Goal: Information Seeking & Learning: Stay updated

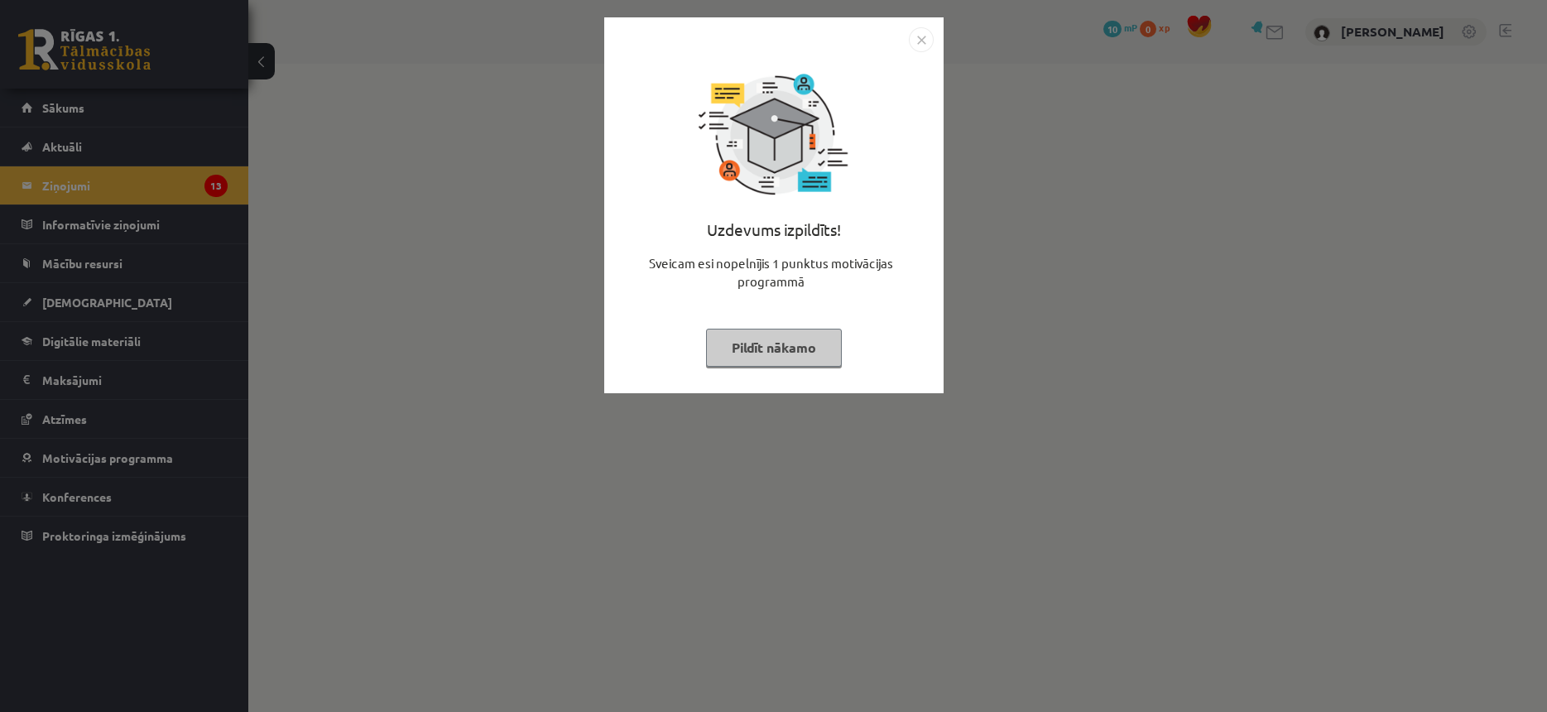
click at [745, 341] on button "Pildīt nākamo" at bounding box center [774, 348] width 136 height 38
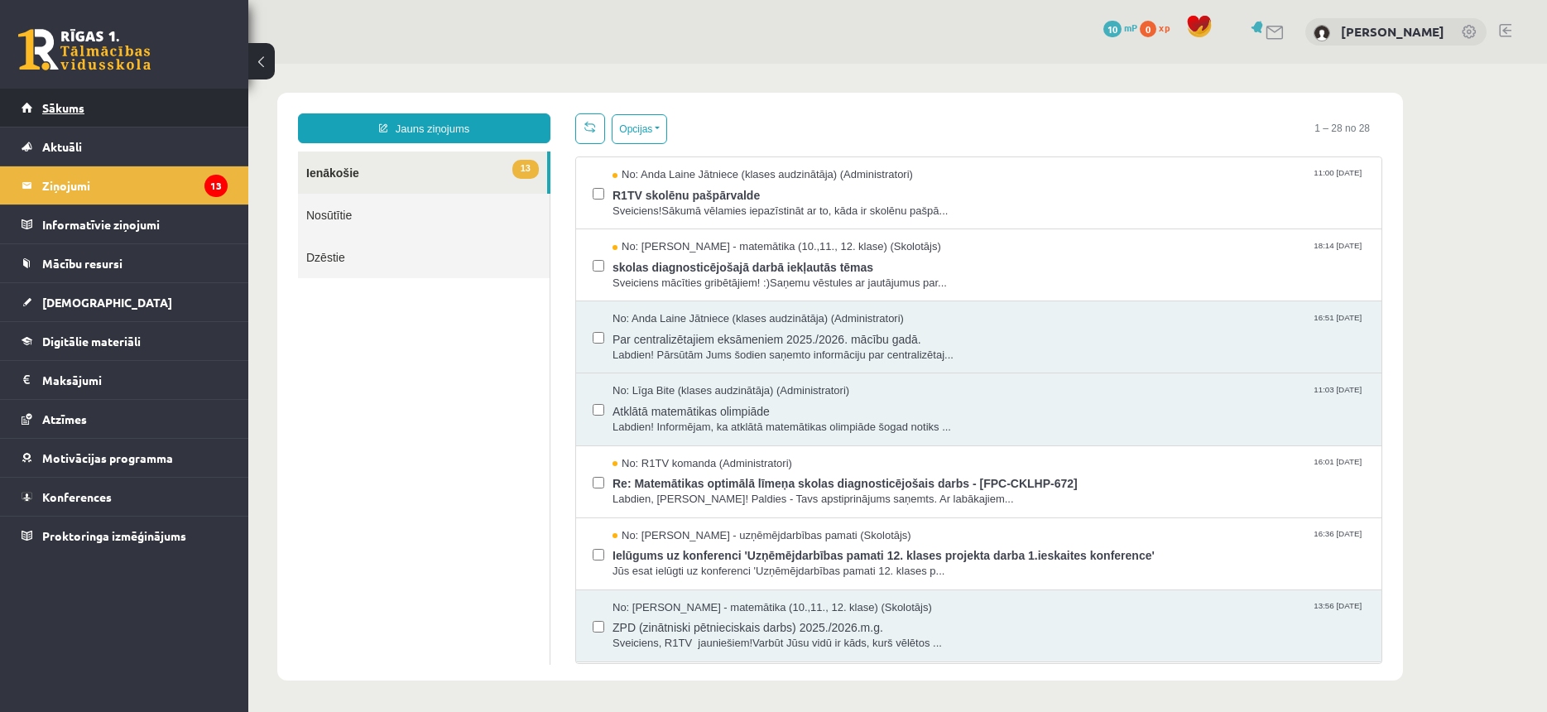
click at [93, 102] on link "Sākums" at bounding box center [125, 108] width 206 height 38
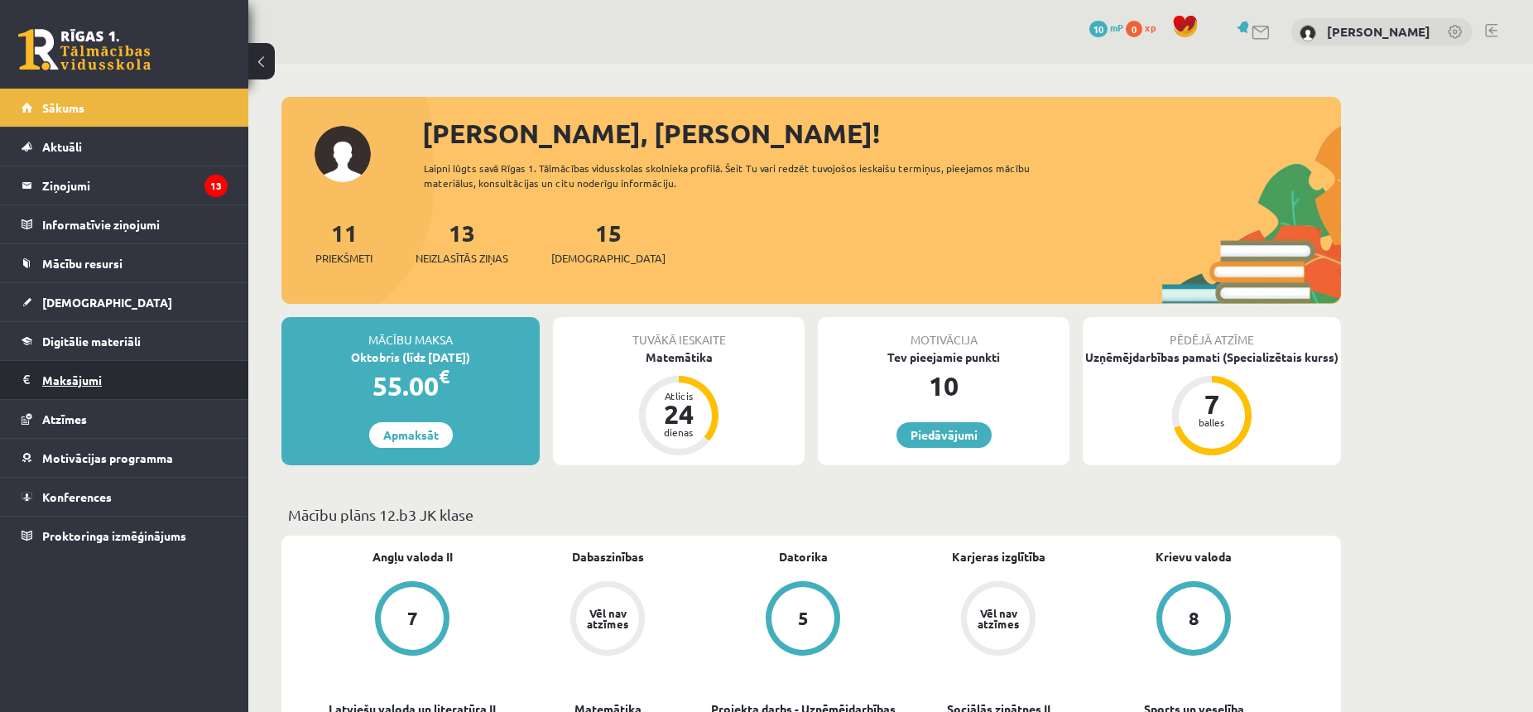
click at [68, 381] on legend "Maksājumi 0" at bounding box center [134, 380] width 185 height 38
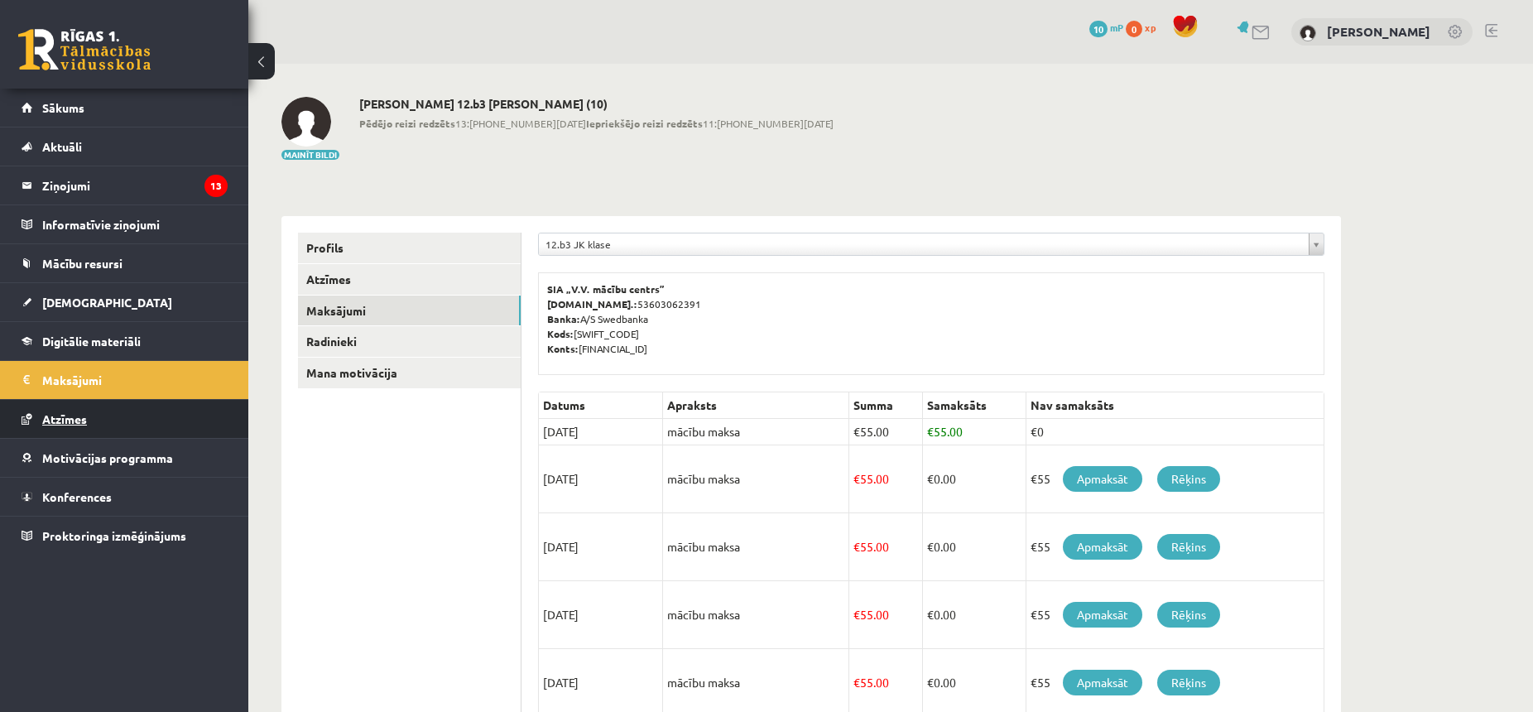
click at [79, 411] on link "Atzīmes" at bounding box center [125, 419] width 206 height 38
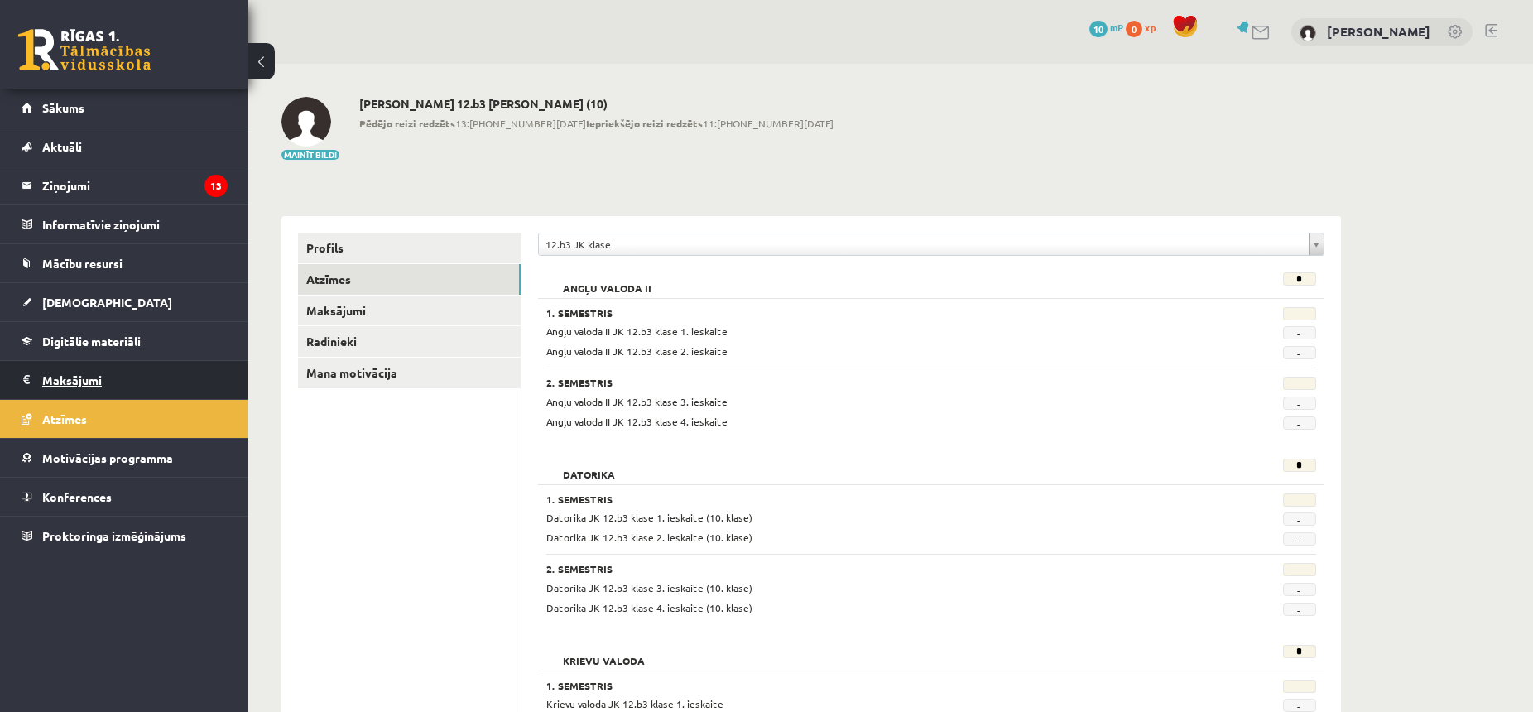
click at [94, 377] on legend "Maksājumi 0" at bounding box center [134, 380] width 185 height 38
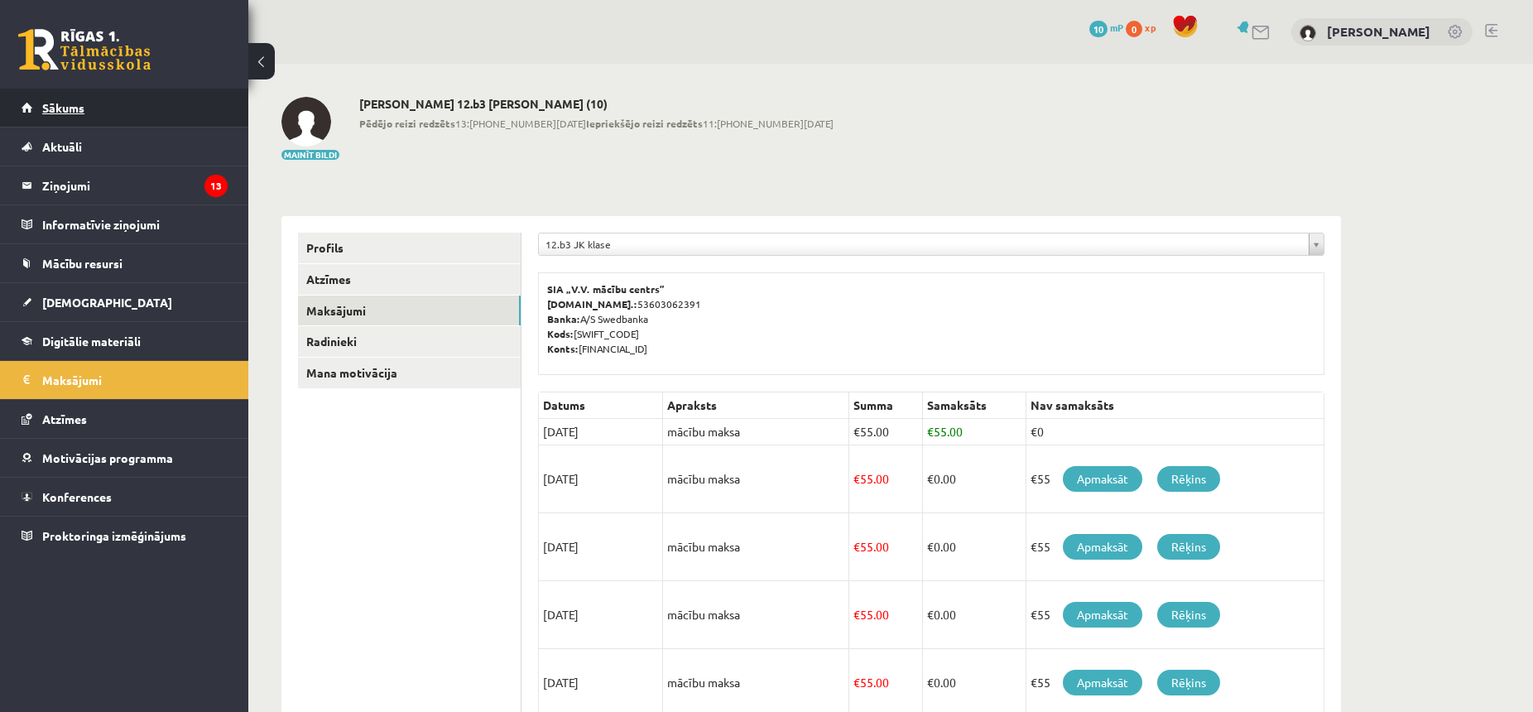
click at [126, 112] on link "Sākums" at bounding box center [125, 108] width 206 height 38
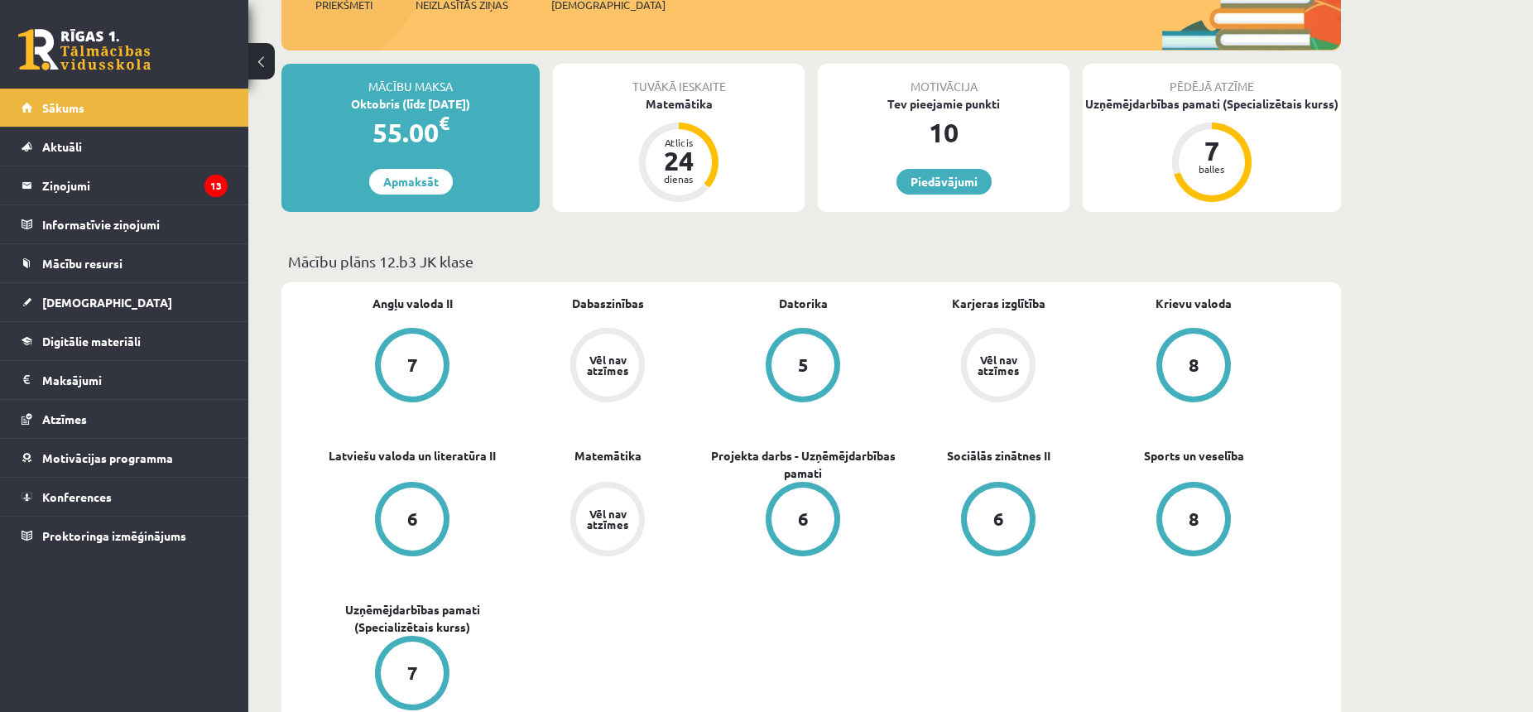
scroll to position [507, 0]
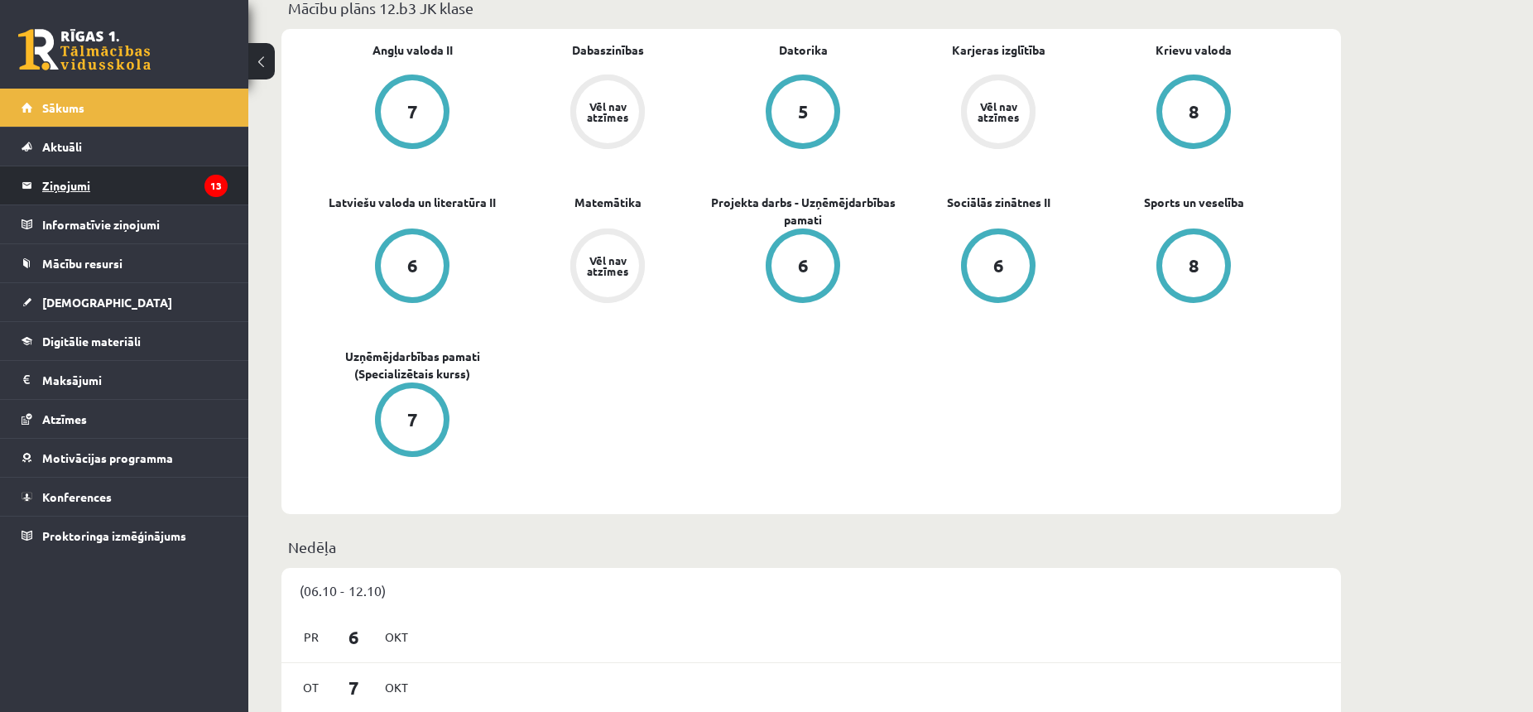
click at [151, 187] on legend "Ziņojumi 13" at bounding box center [134, 185] width 185 height 38
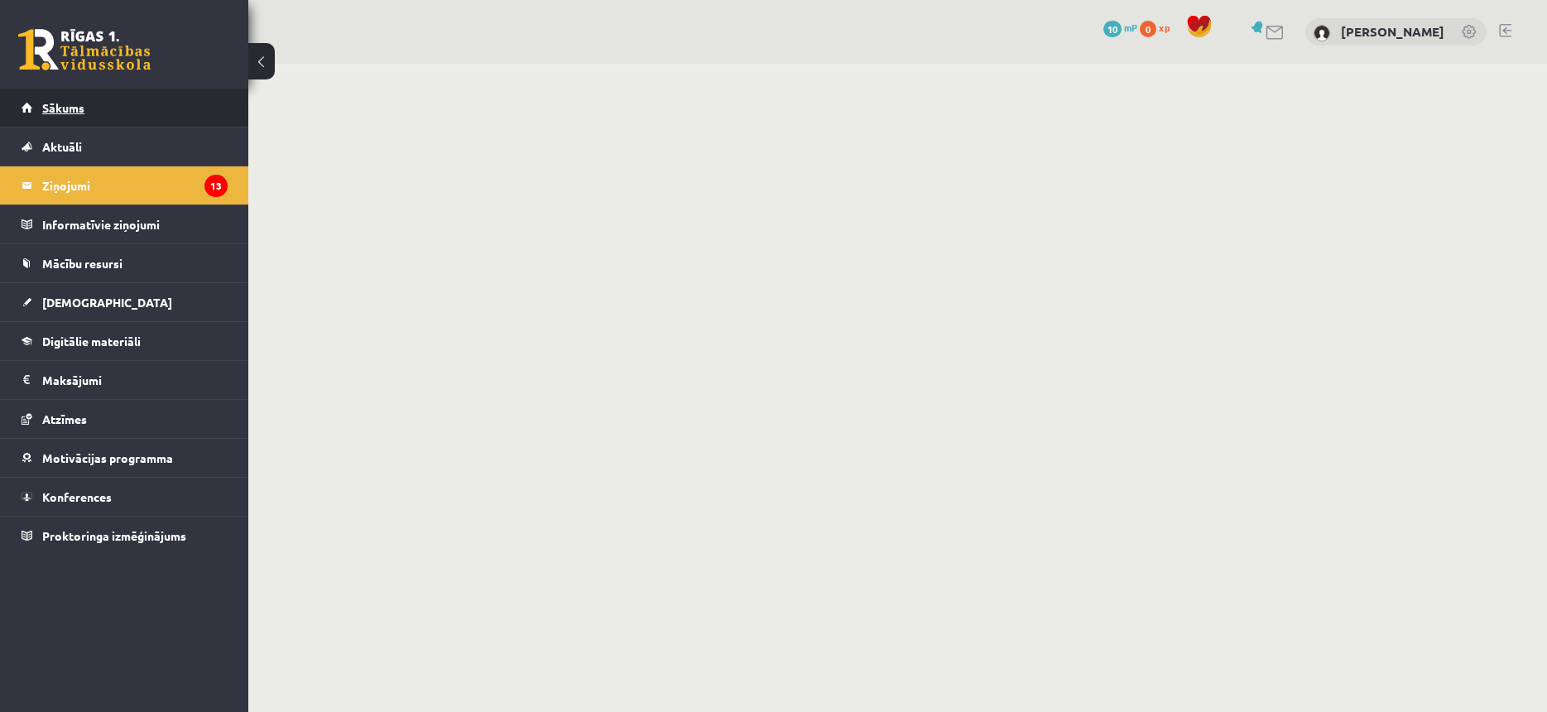
click at [154, 104] on link "Sākums" at bounding box center [125, 108] width 206 height 38
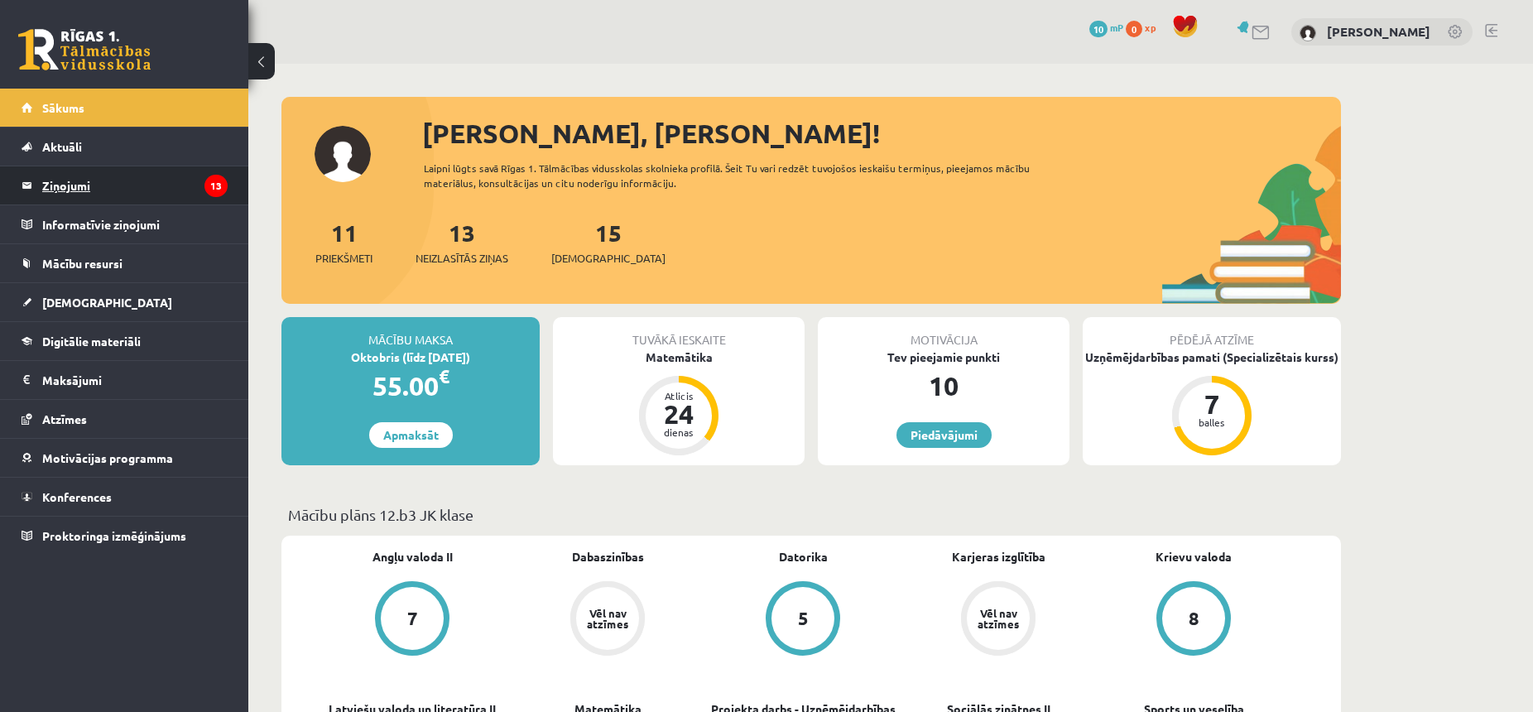
click at [166, 188] on legend "Ziņojumi 13" at bounding box center [134, 185] width 185 height 38
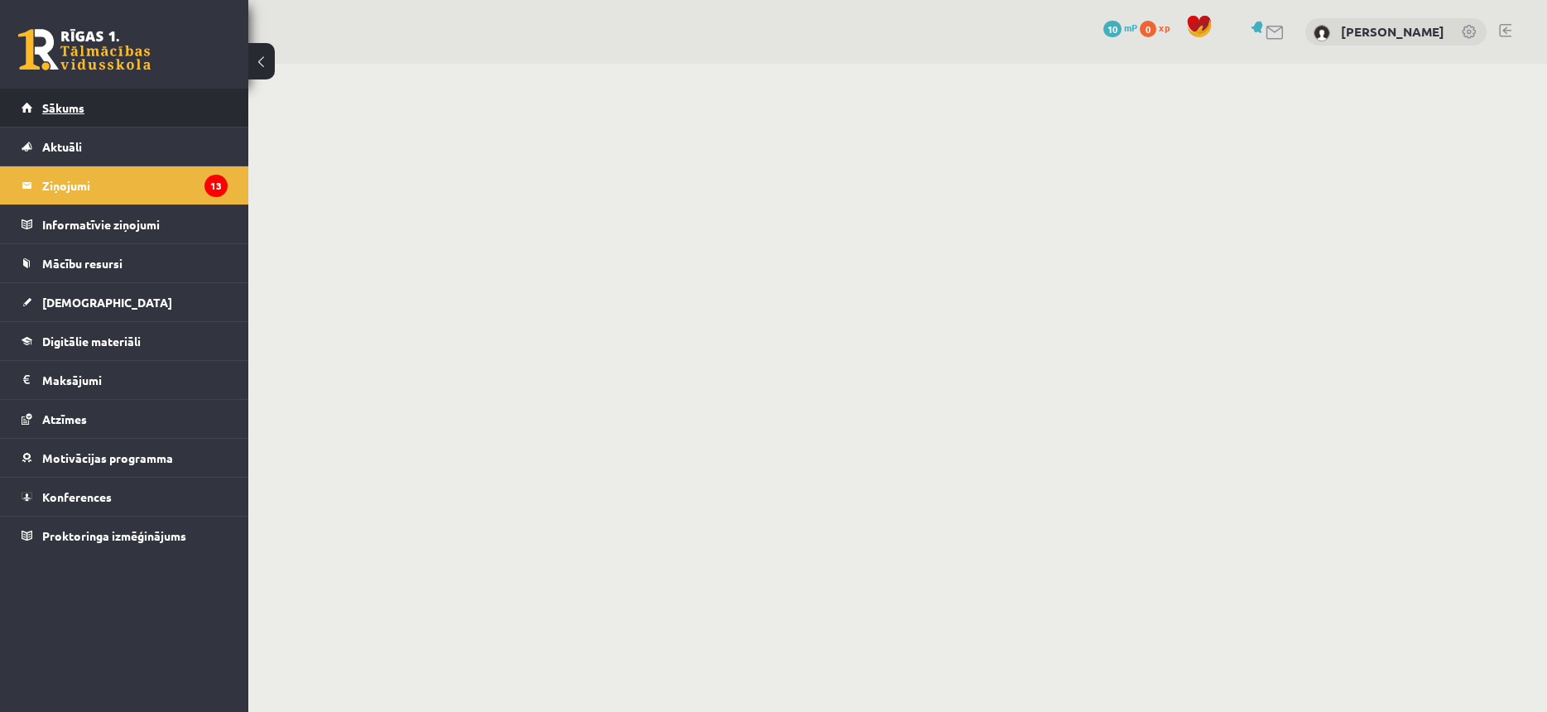
click at [155, 104] on link "Sākums" at bounding box center [125, 108] width 206 height 38
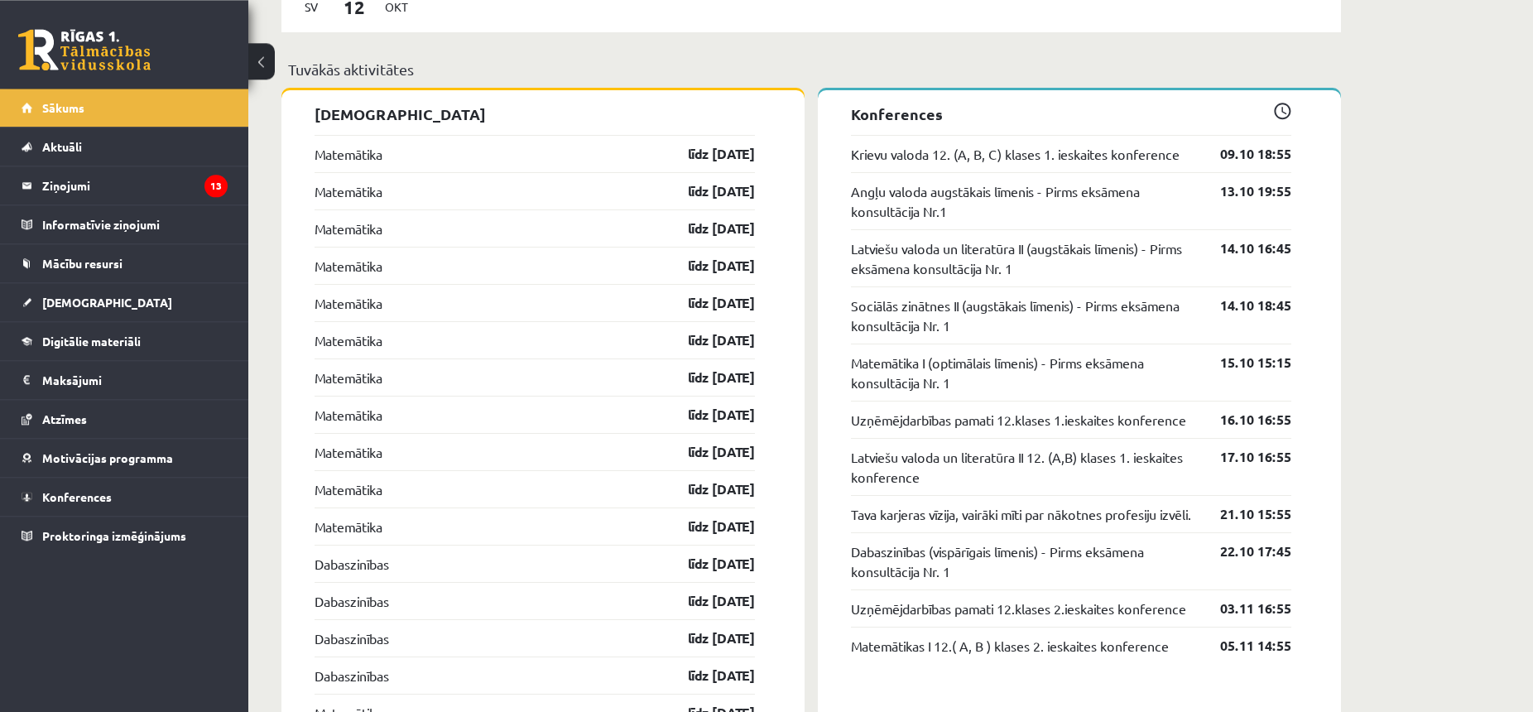
scroll to position [1600, 0]
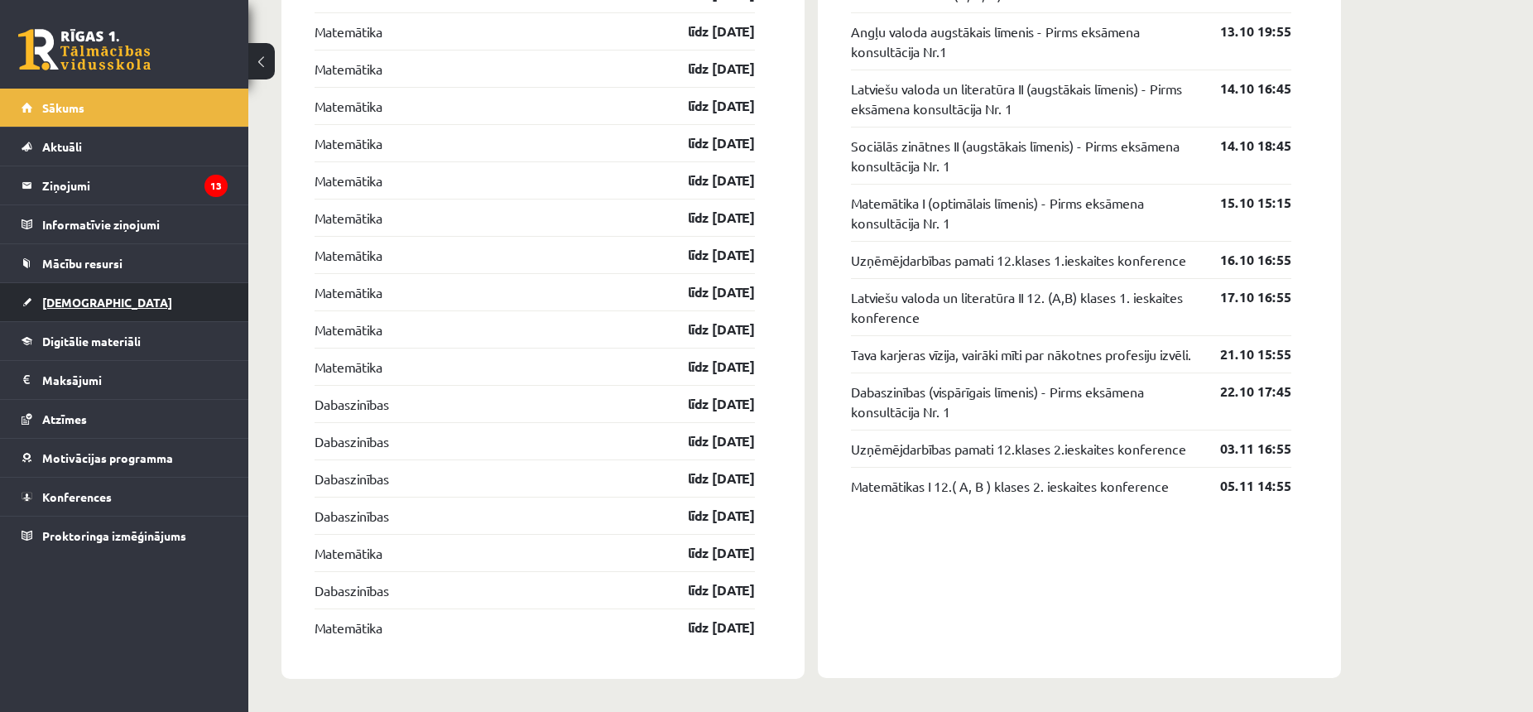
click at [124, 294] on link "[DEMOGRAPHIC_DATA]" at bounding box center [125, 302] width 206 height 38
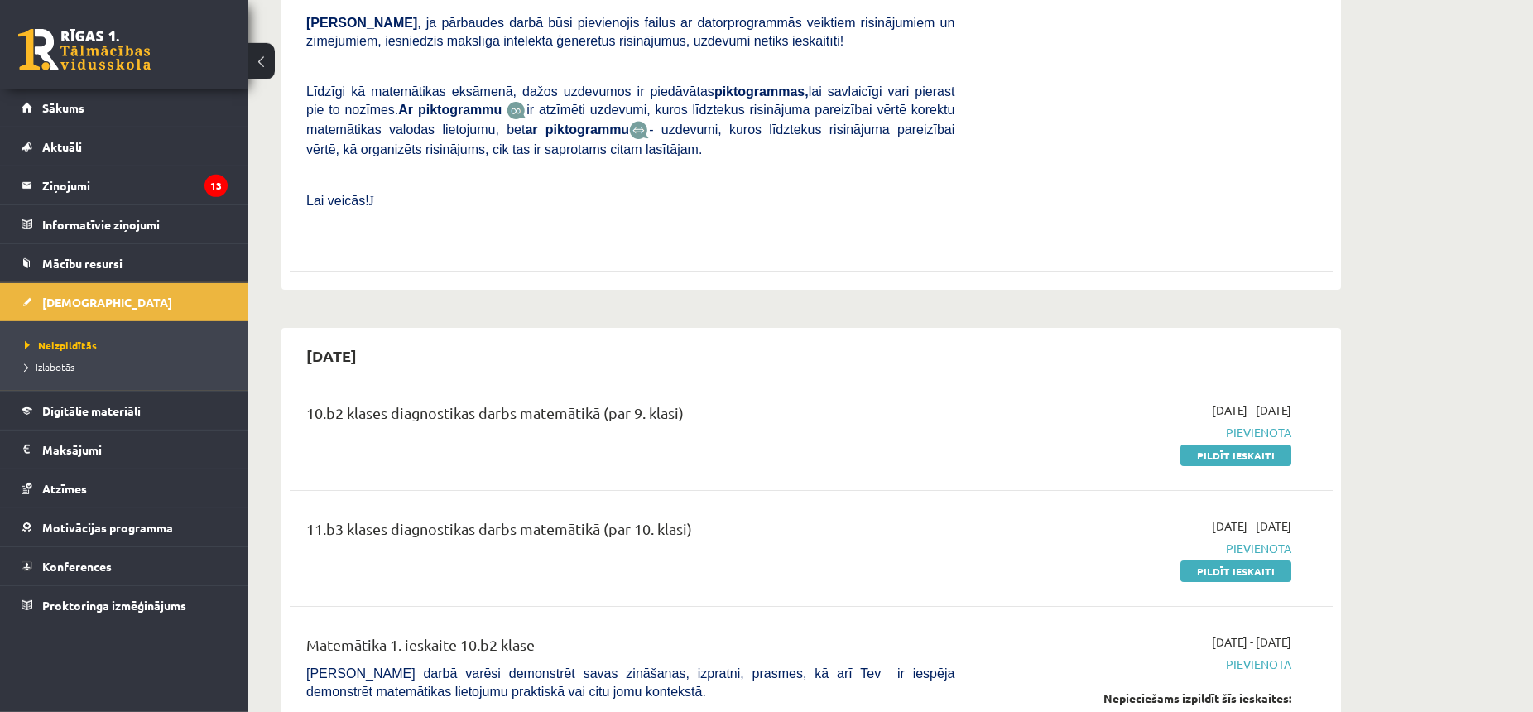
scroll to position [676, 0]
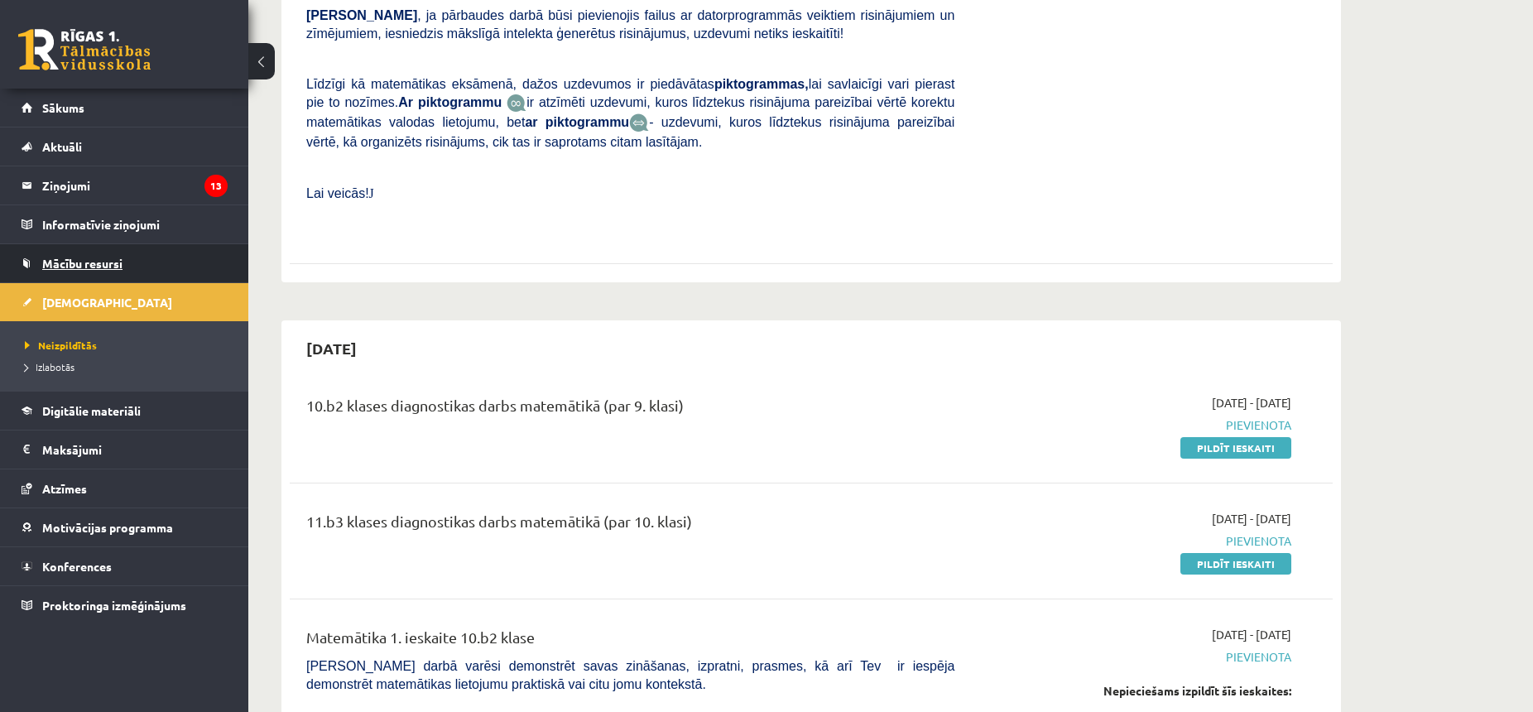
click at [82, 255] on link "Mācību resursi" at bounding box center [125, 263] width 206 height 38
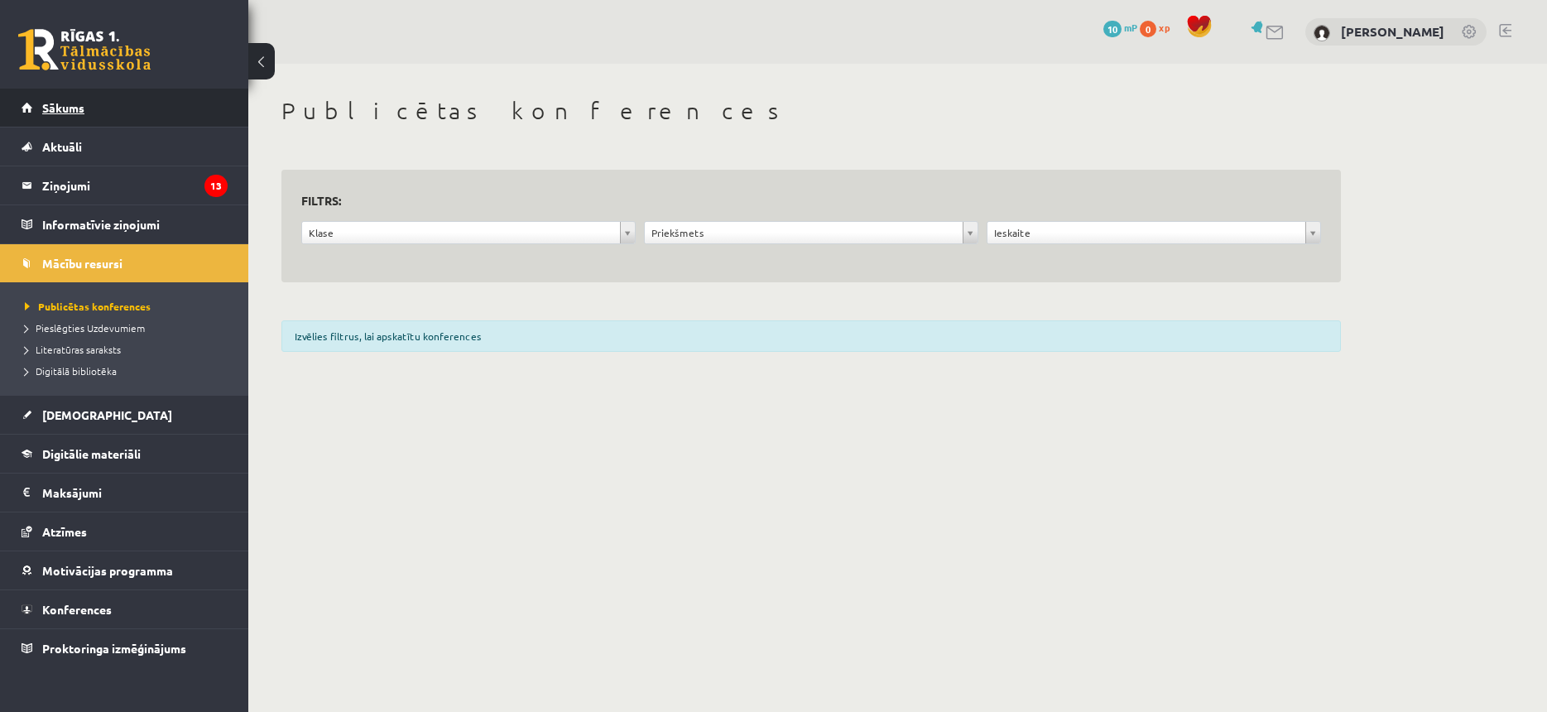
click at [62, 113] on span "Sākums" at bounding box center [63, 107] width 42 height 15
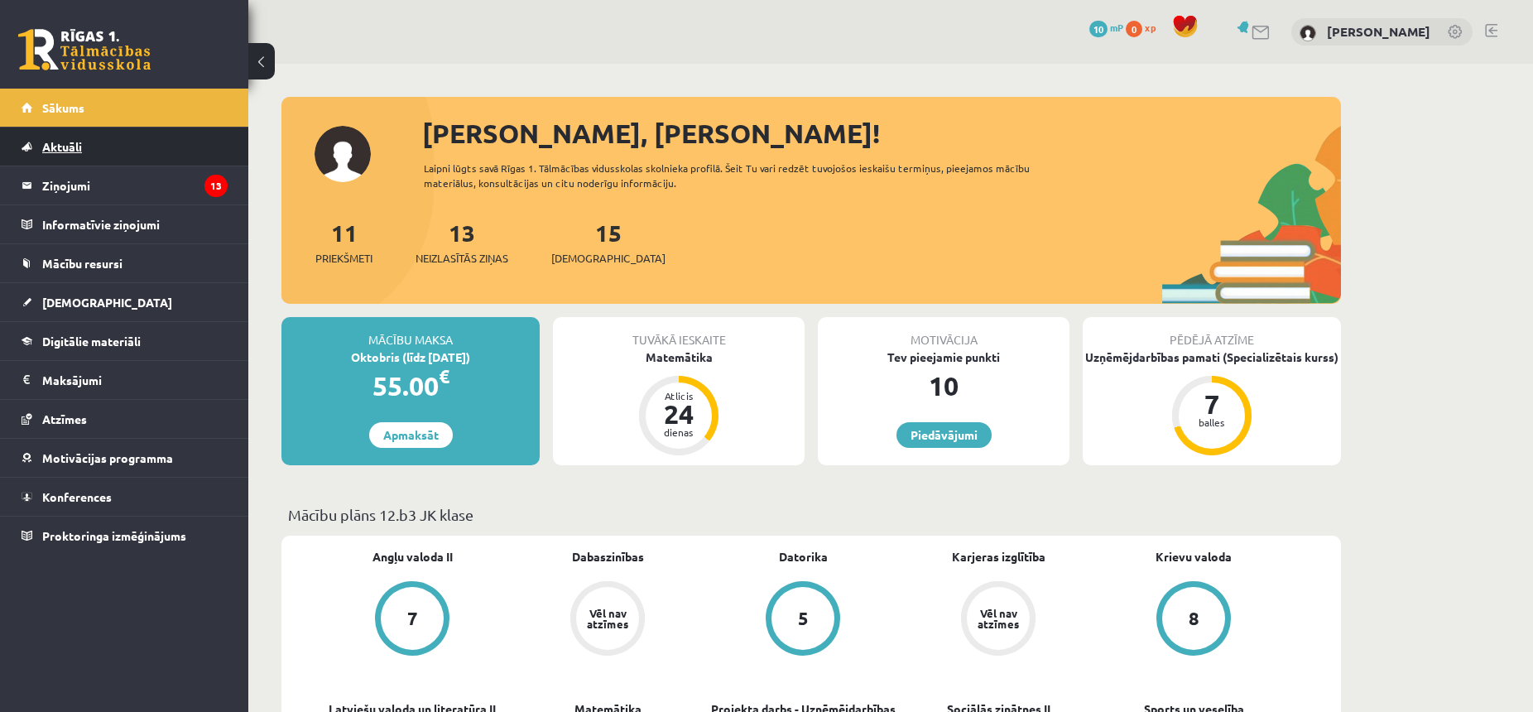
click at [81, 142] on span "Aktuāli" at bounding box center [62, 146] width 40 height 15
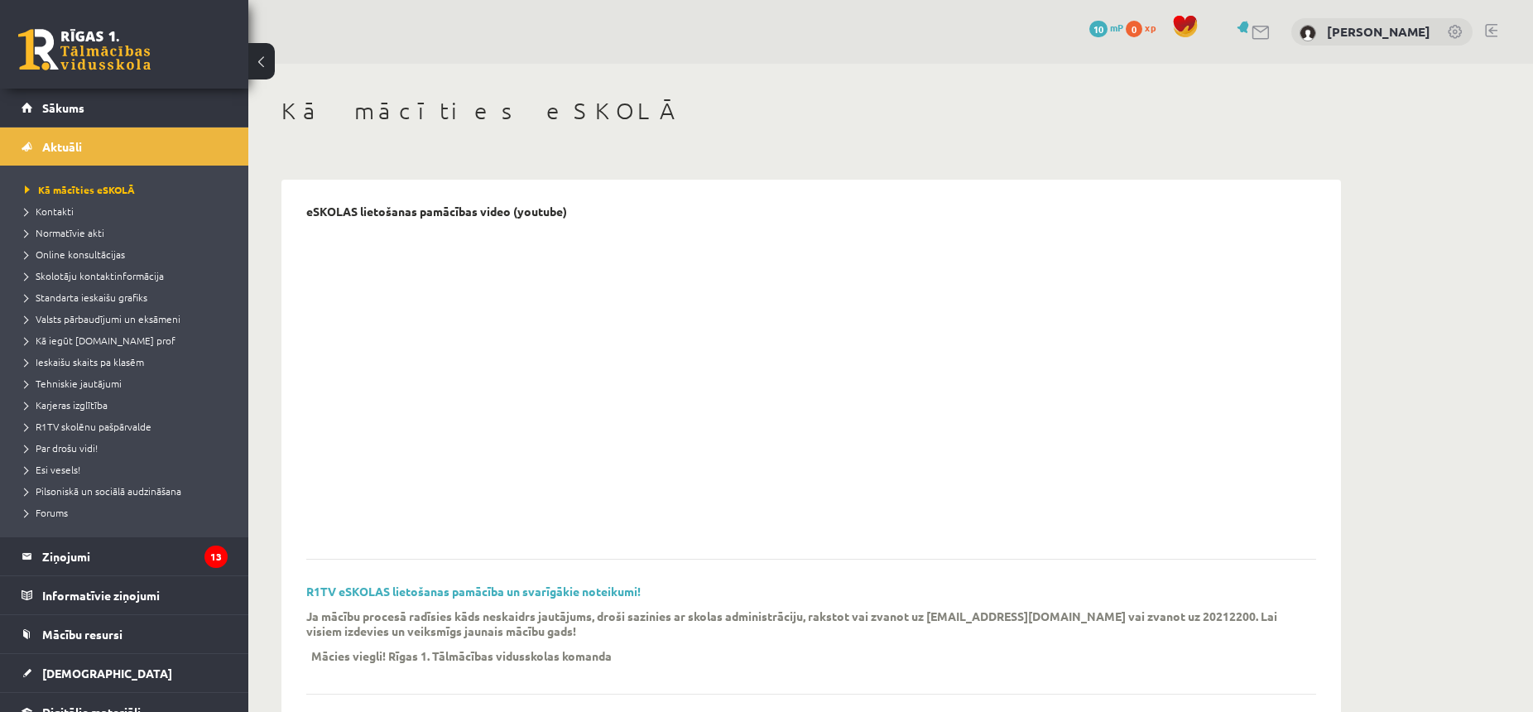
scroll to position [194, 0]
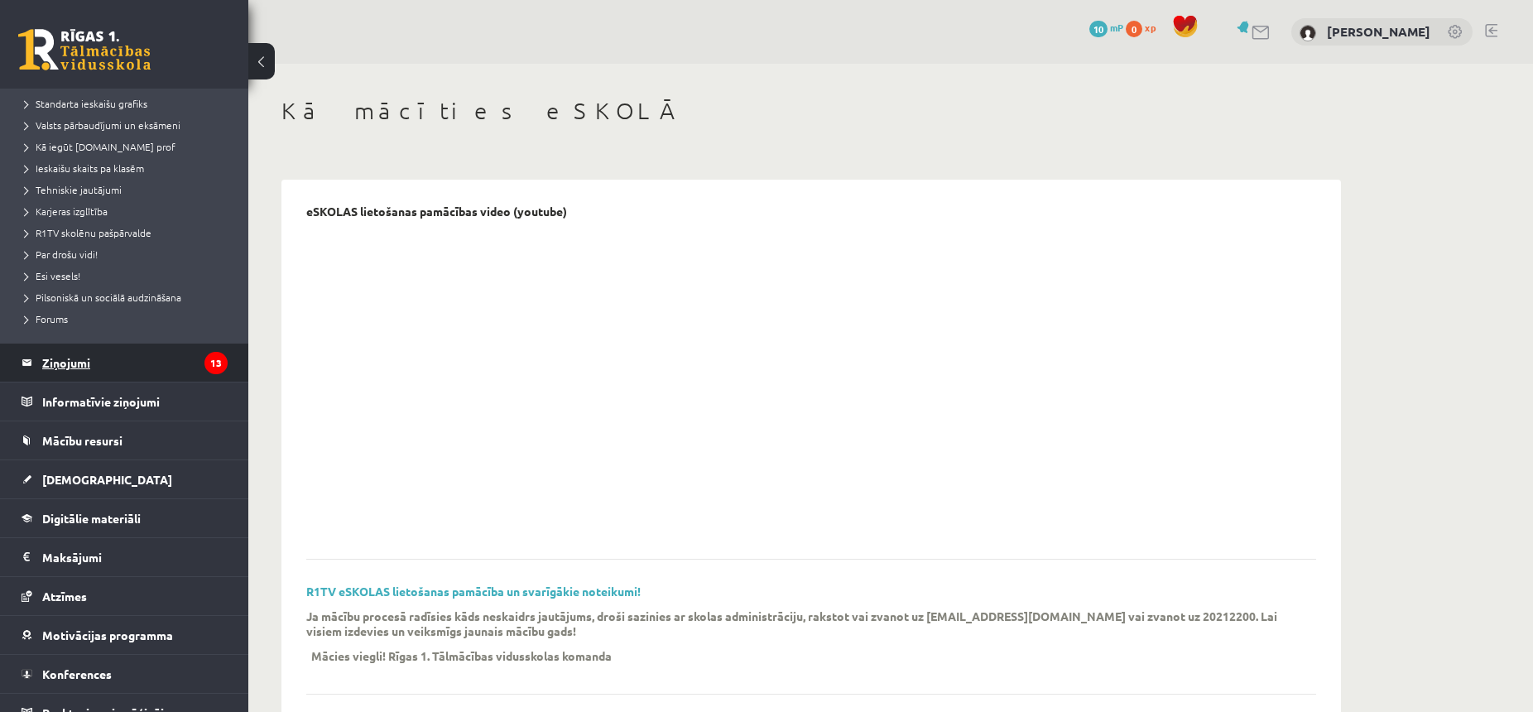
click at [102, 354] on legend "Ziņojumi 13" at bounding box center [134, 363] width 185 height 38
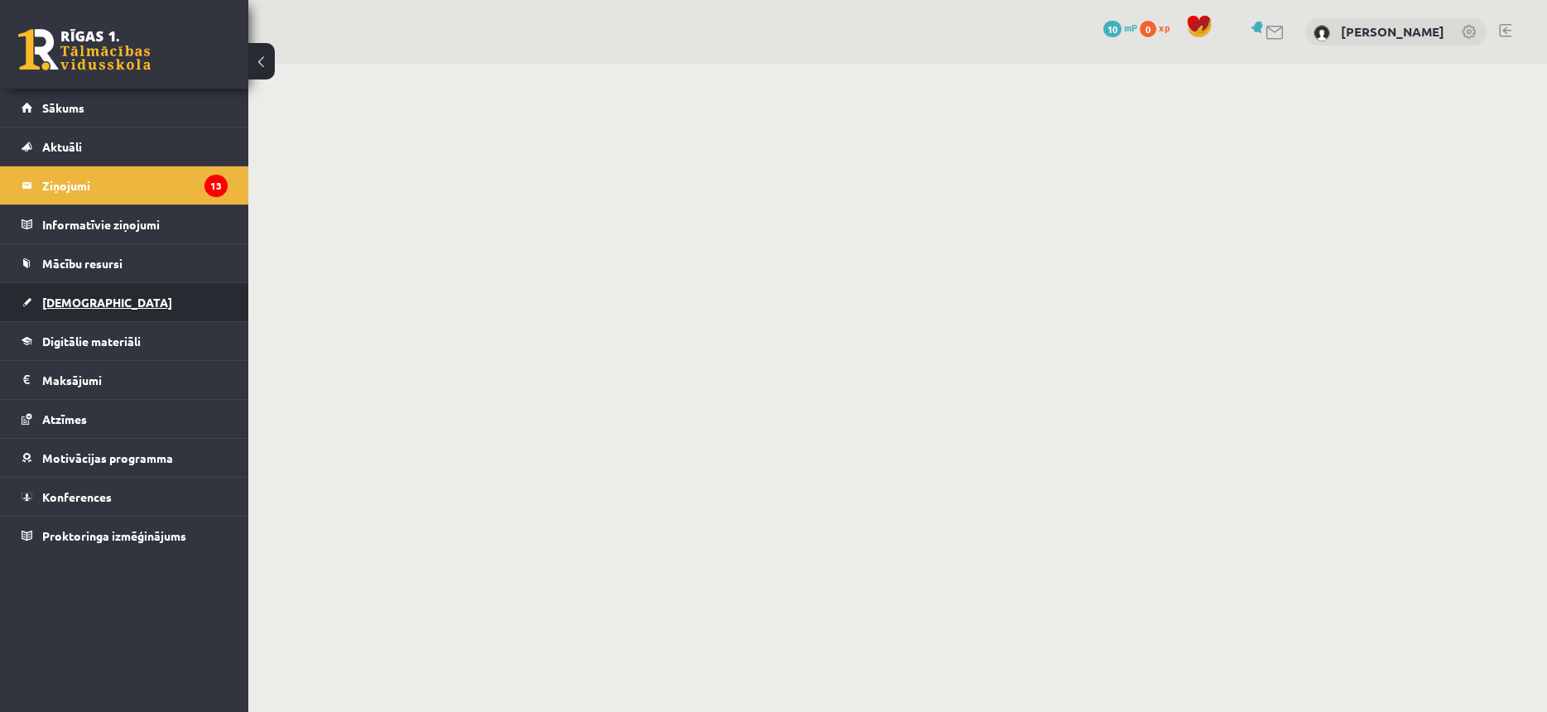
click at [75, 299] on span "[DEMOGRAPHIC_DATA]" at bounding box center [107, 302] width 130 height 15
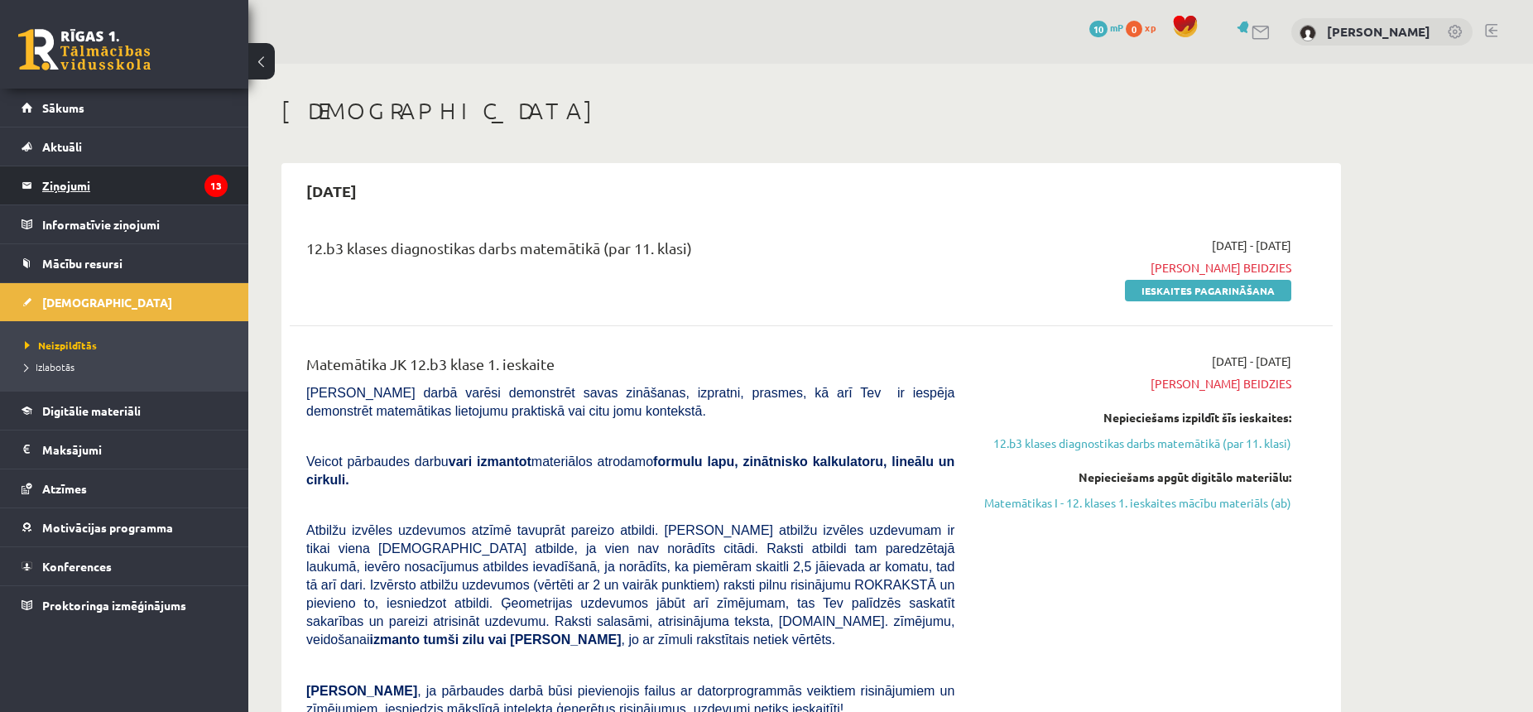
click at [166, 193] on legend "Ziņojumi 13" at bounding box center [134, 185] width 185 height 38
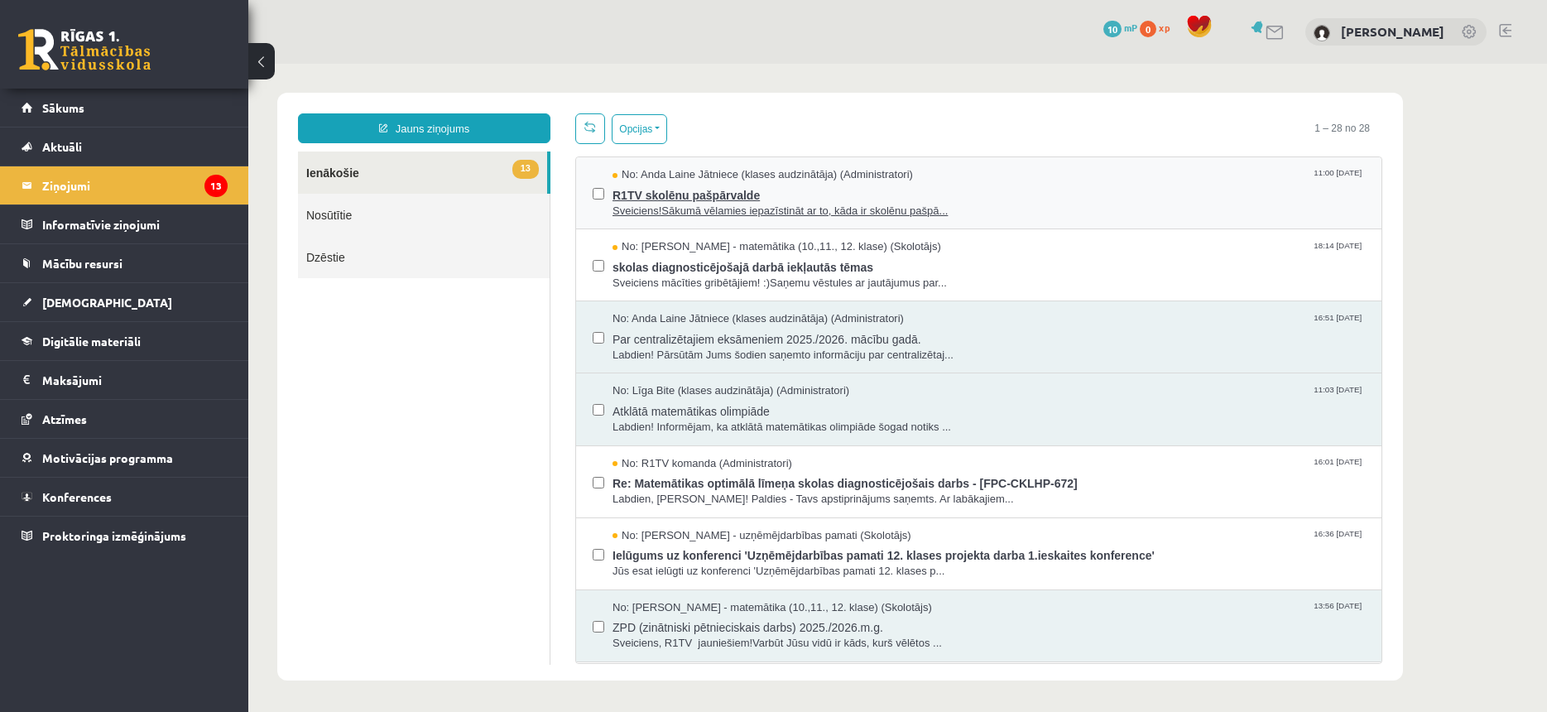
click at [688, 201] on span "R1TV skolēnu pašpārvalde" at bounding box center [989, 193] width 753 height 21
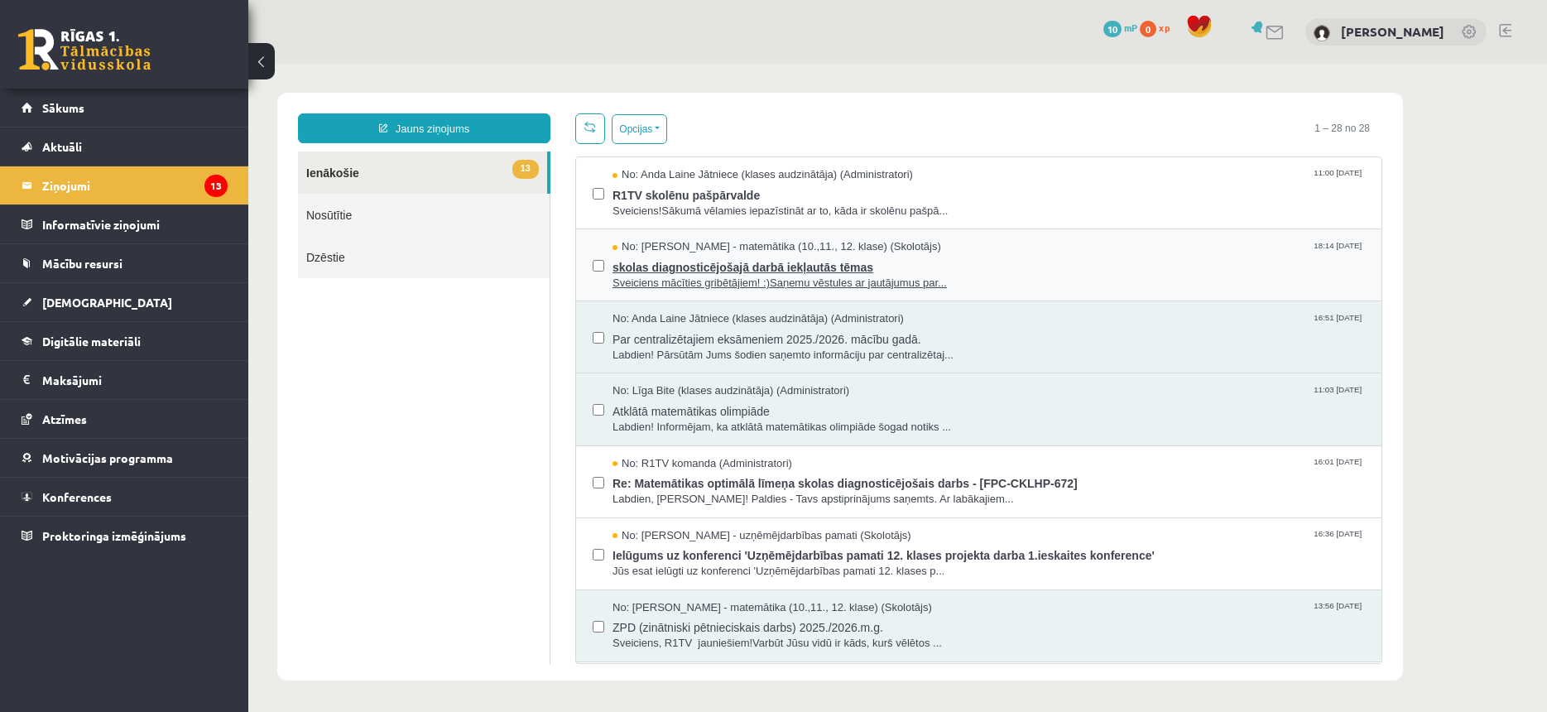
click at [688, 283] on span "Sveiciens mācīties gribētājiem! :)Saņemu vēstules ar jautājumus par..." at bounding box center [989, 284] width 753 height 16
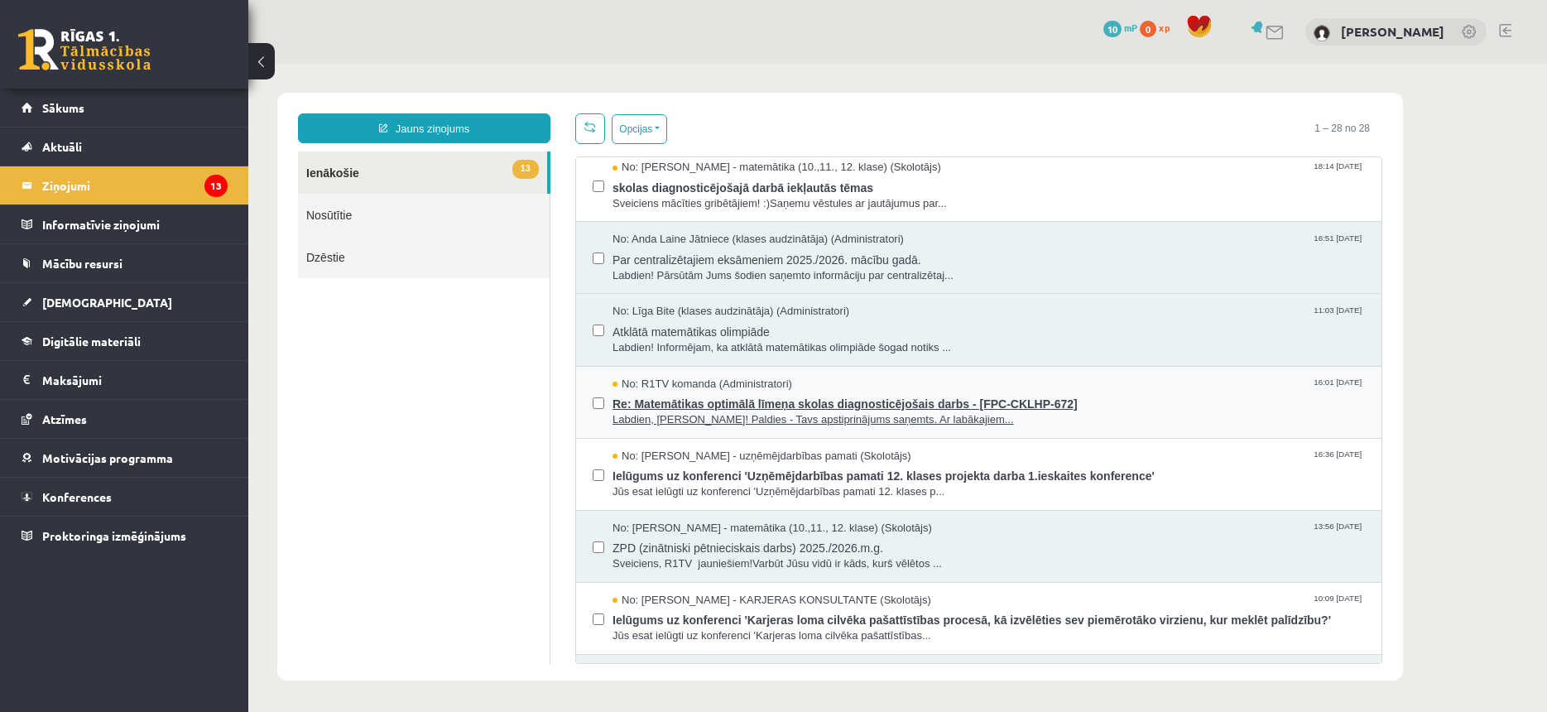
click at [675, 425] on span "Labdien, Ralf! Paldies - Tavs apstiprinājums saņemts. Ar labākajiem..." at bounding box center [989, 420] width 753 height 16
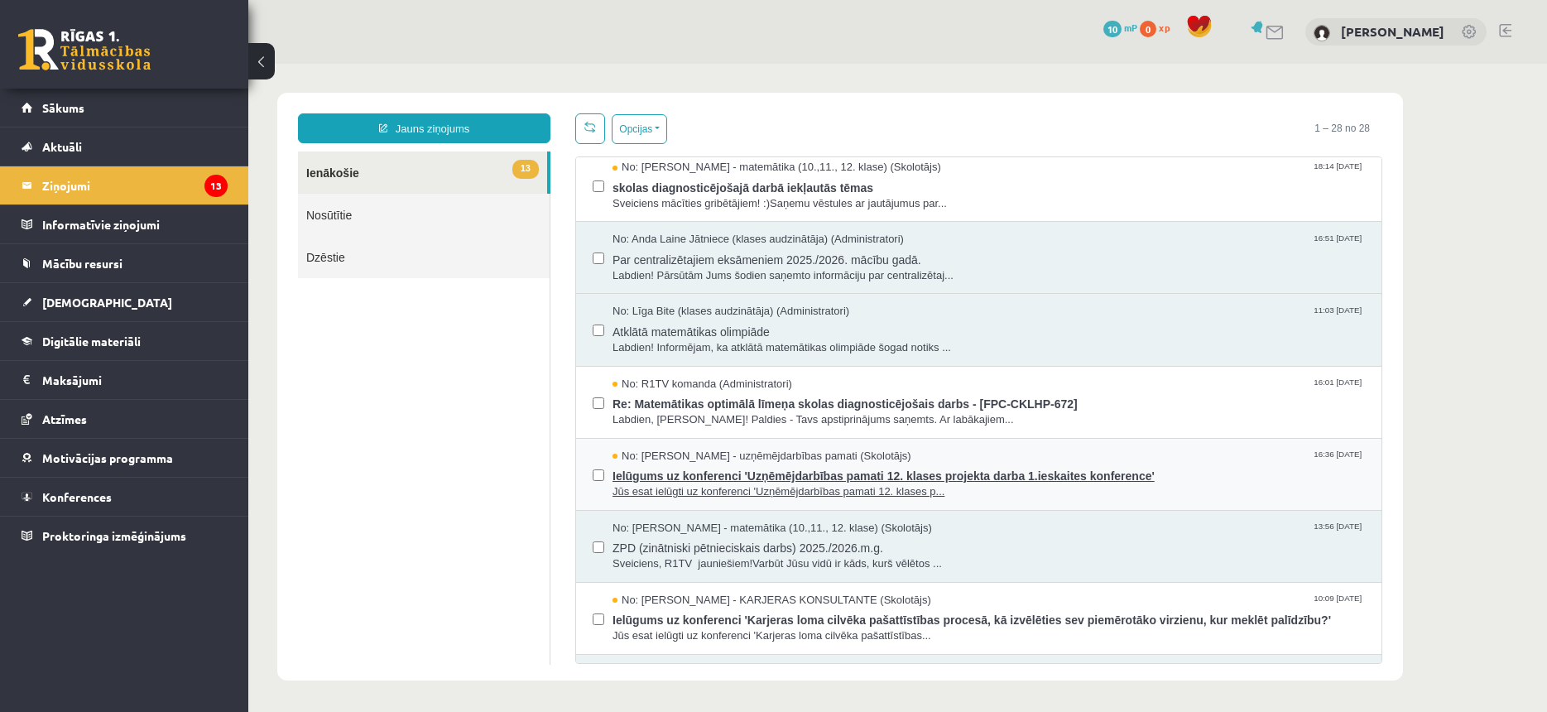
click at [757, 465] on span "Ielūgums uz konferenci 'Uzņēmējdarbības pamati 12. klases projekta darba 1.iesk…" at bounding box center [989, 474] width 753 height 21
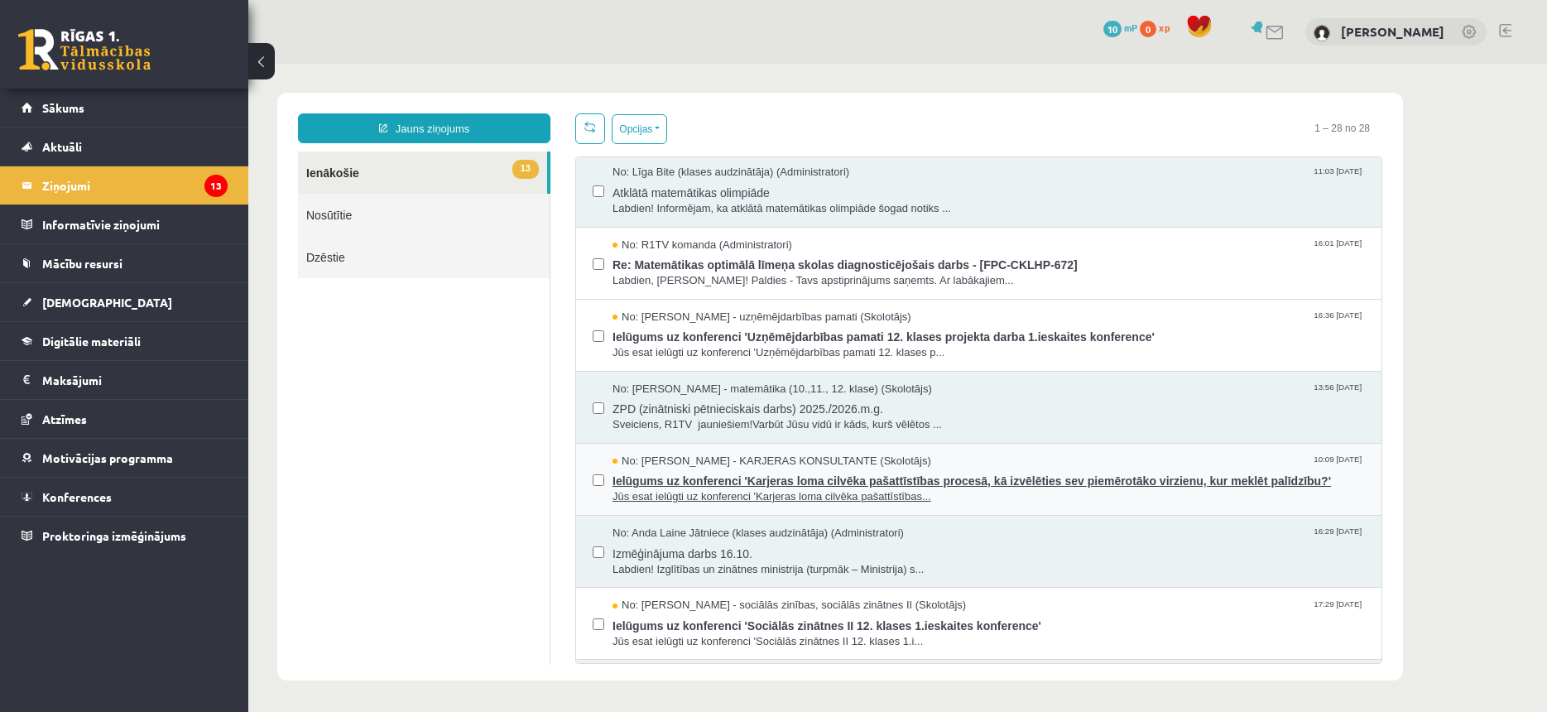
scroll to position [238, 0]
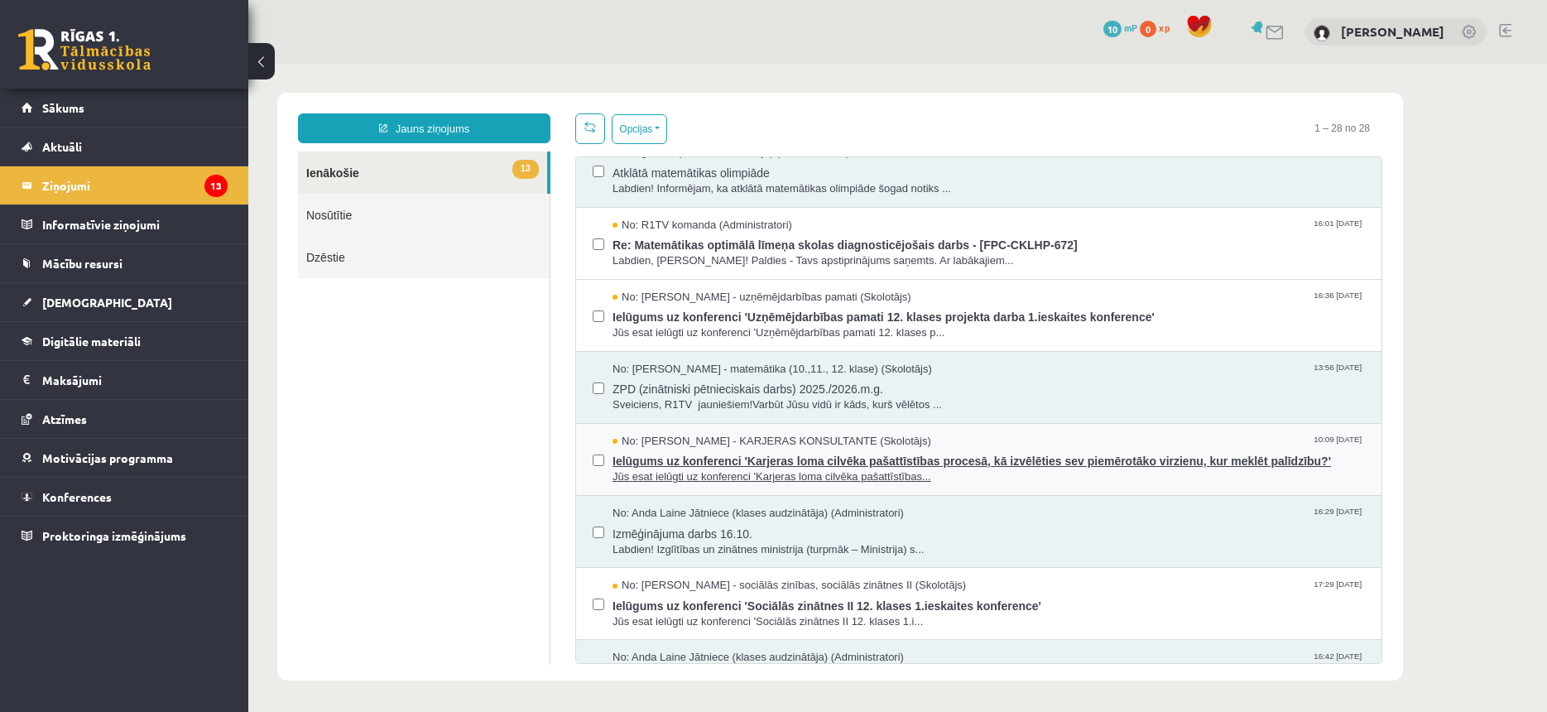
click at [681, 479] on span "Jūs esat ielūgti uz konferenci 'Karjeras loma cilvēka pašattīstības..." at bounding box center [989, 477] width 753 height 16
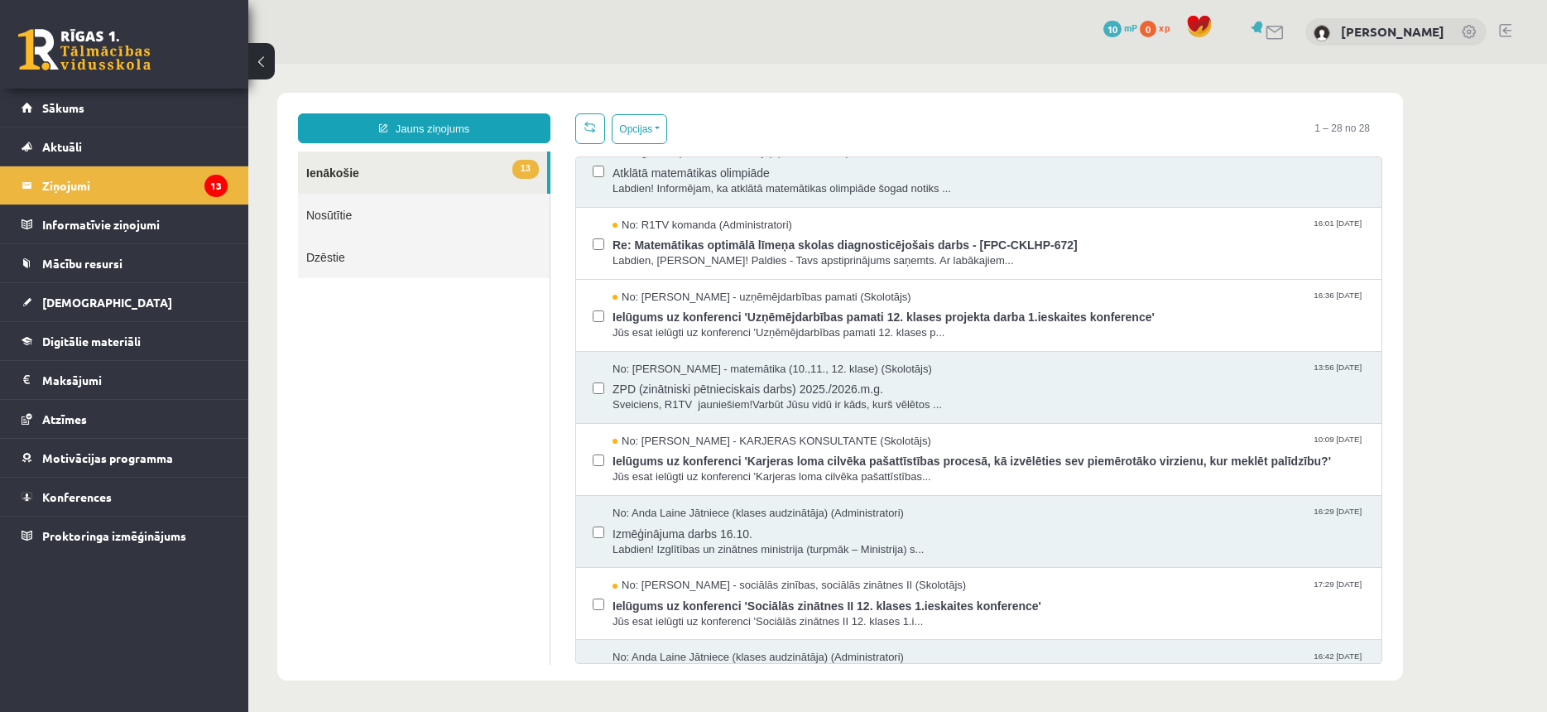
scroll to position [477, 0]
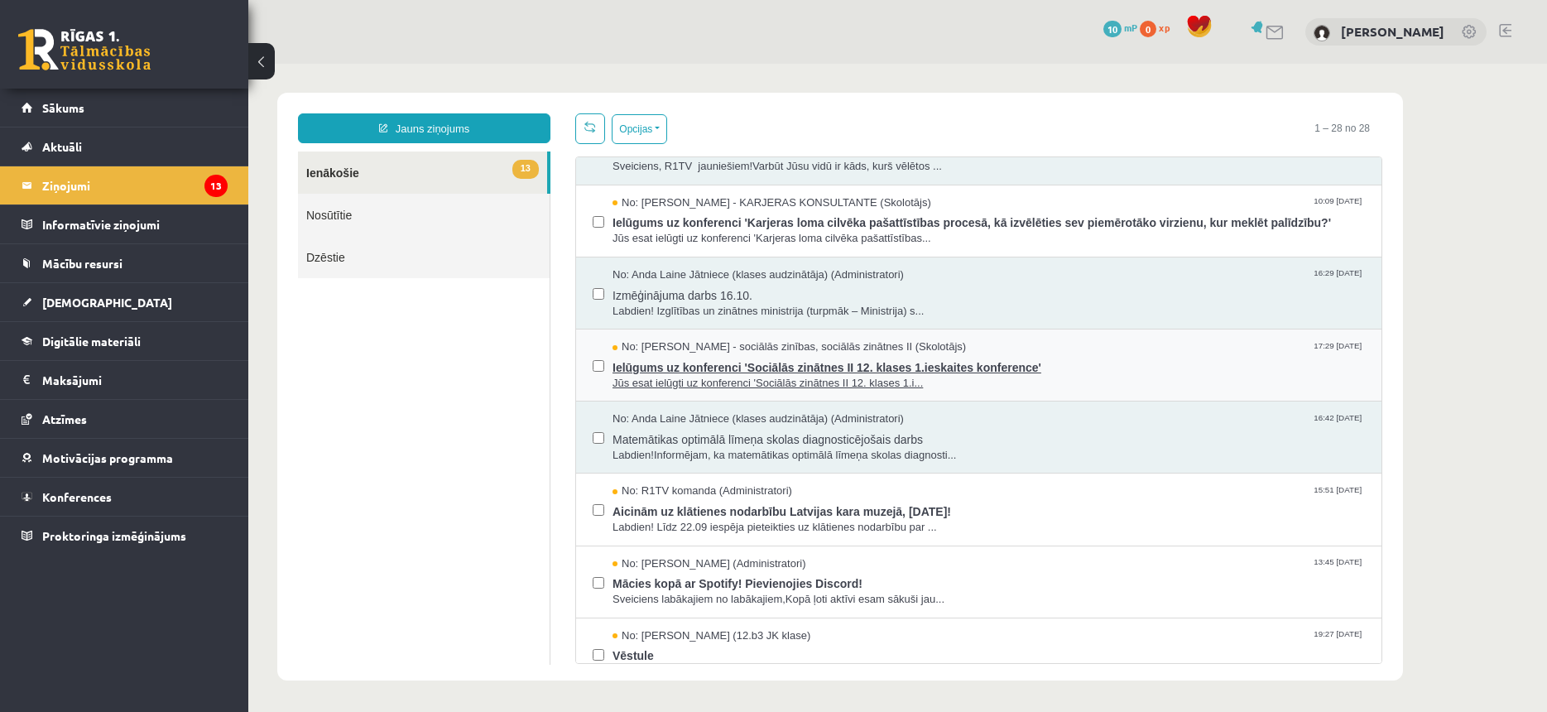
click at [689, 368] on span "Ielūgums uz konferenci 'Sociālās zinātnes II 12. klases 1.ieskaites konference'" at bounding box center [989, 365] width 753 height 21
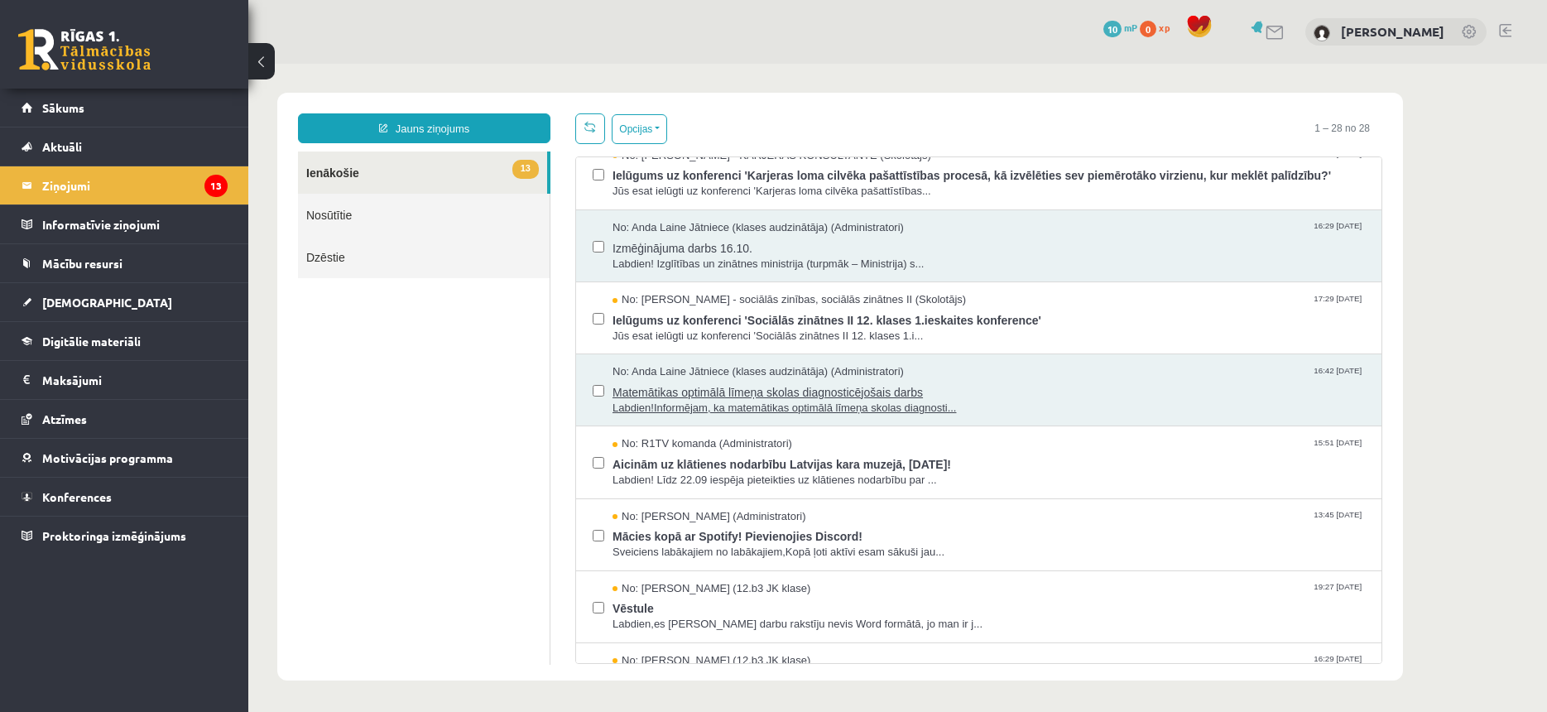
scroll to position [556, 0]
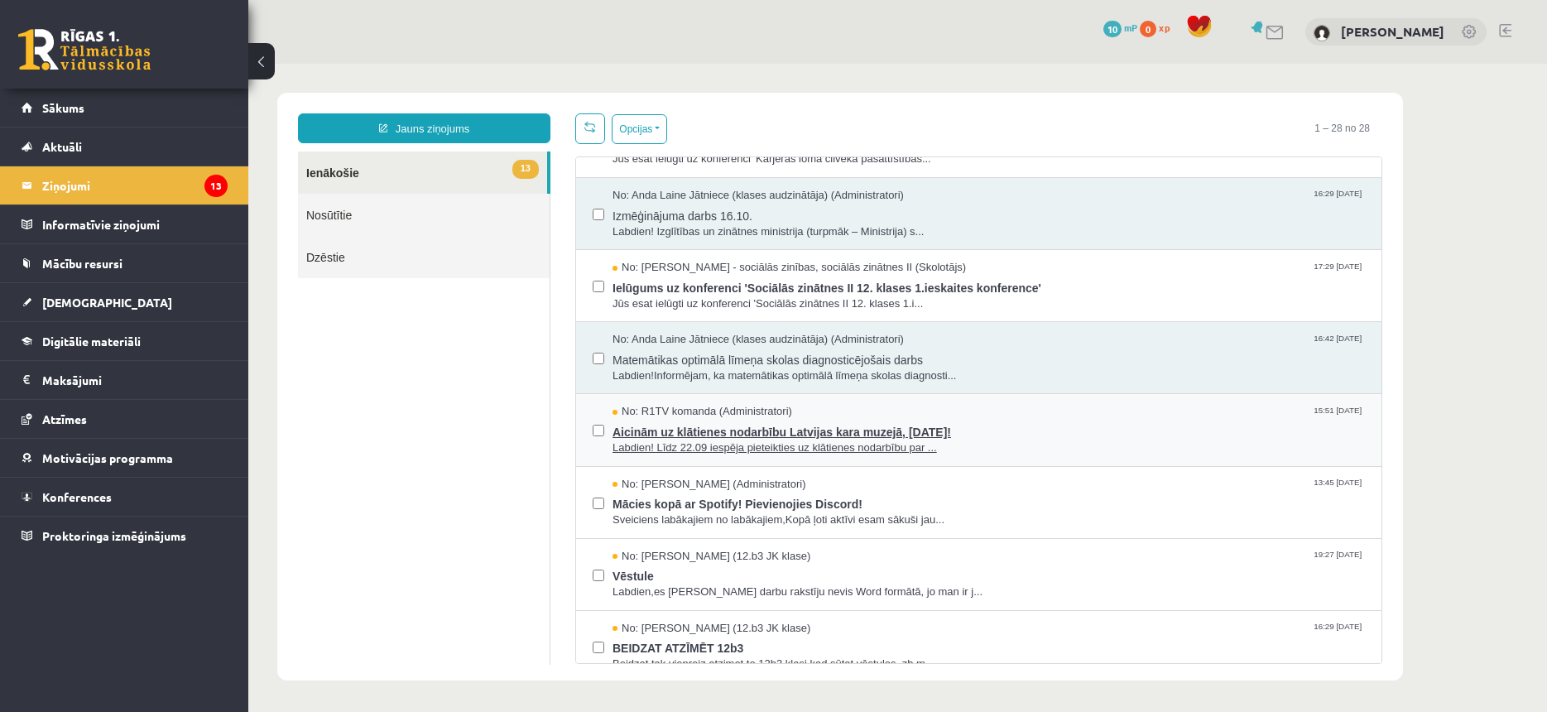
click at [705, 428] on span "Aicinām uz klātienes nodarbību Latvijas kara muzejā, 26. septembrī!" at bounding box center [989, 430] width 753 height 21
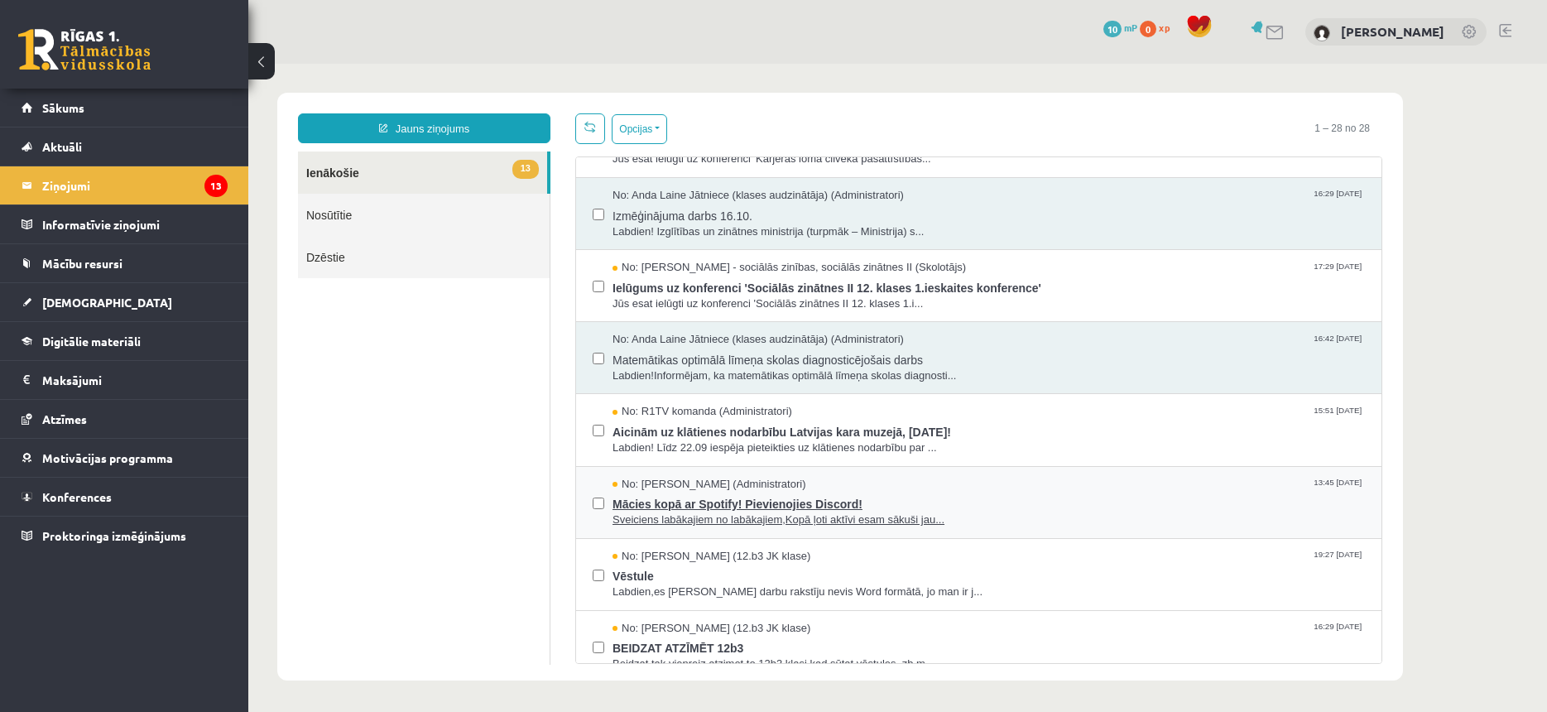
click at [647, 486] on span "No: Ivo Čapiņš (Administratori)" at bounding box center [710, 485] width 194 height 16
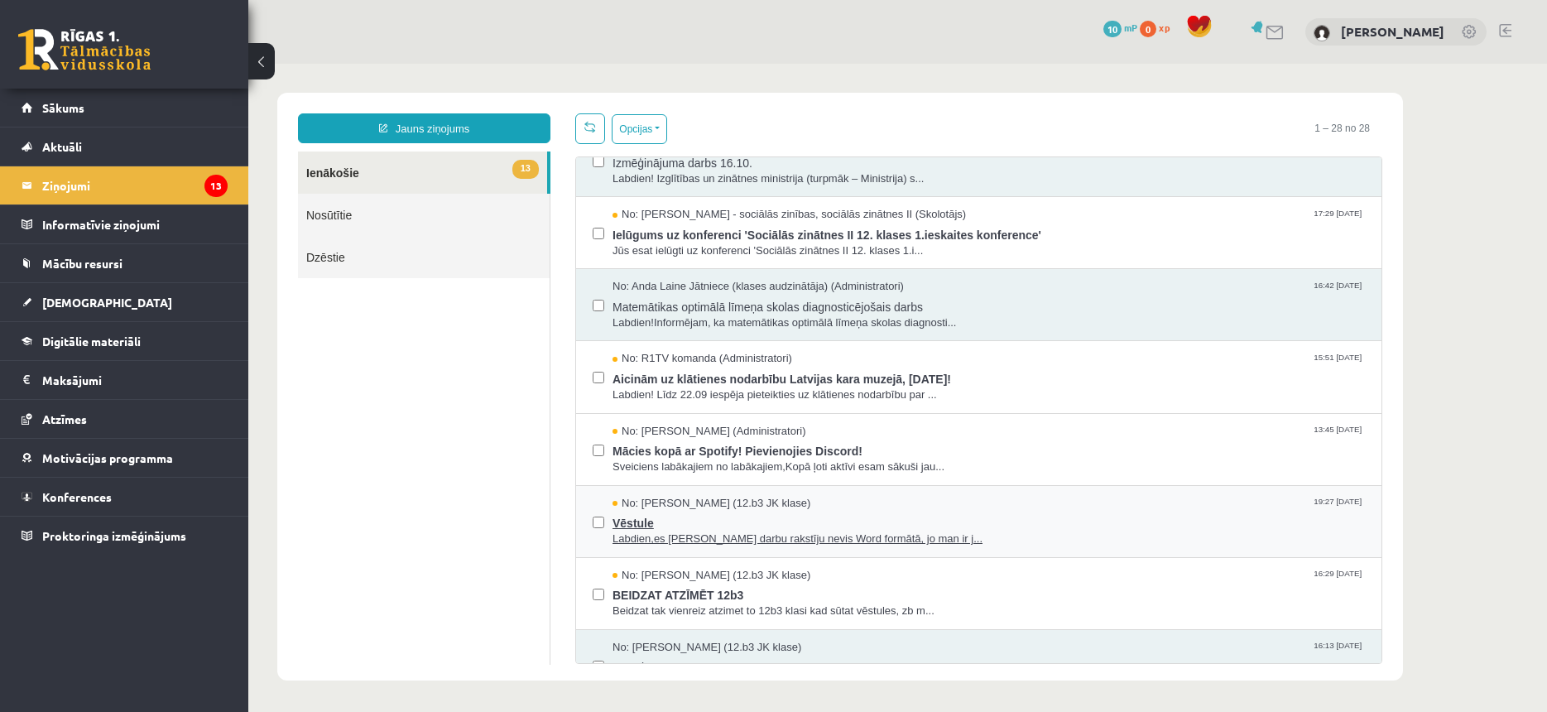
scroll to position [636, 0]
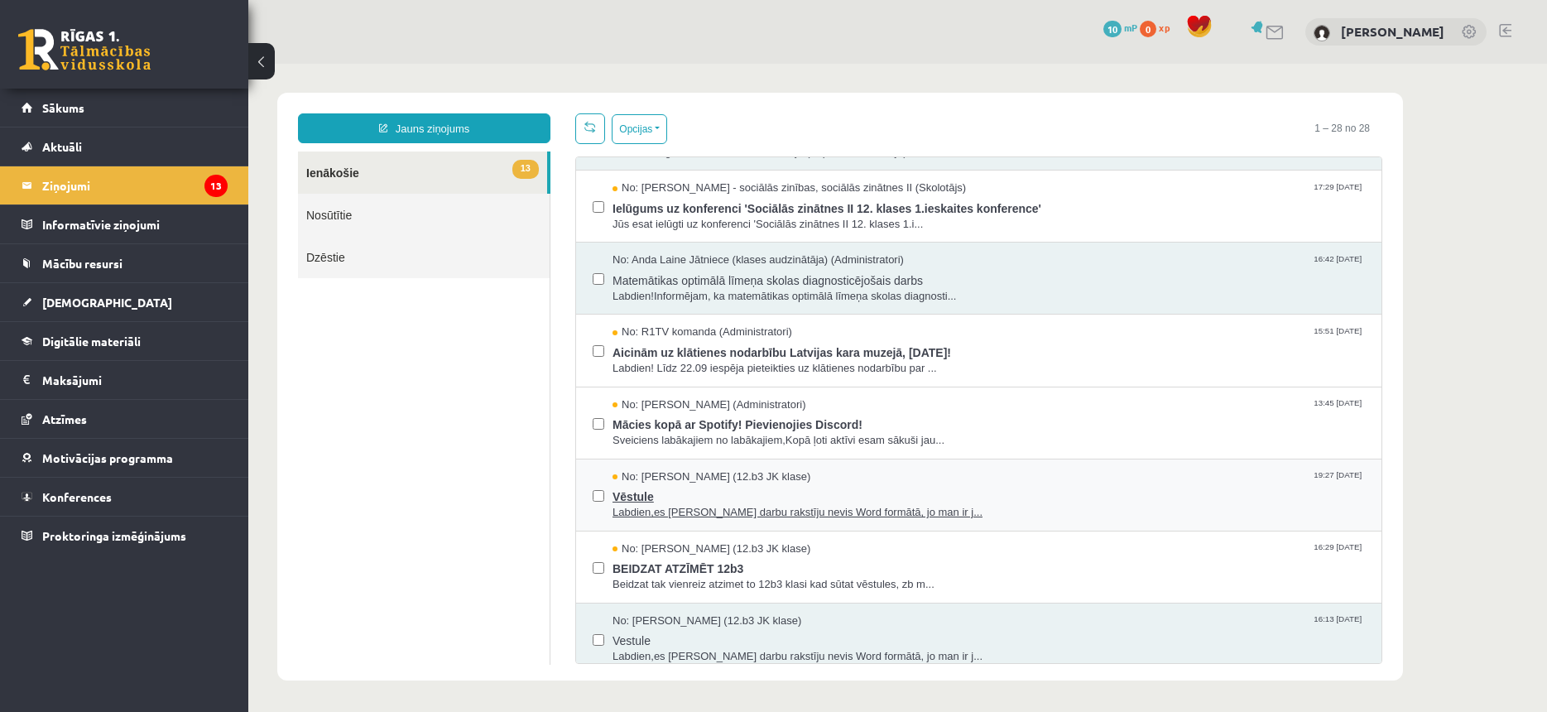
click at [694, 485] on span "Vēstule" at bounding box center [989, 494] width 753 height 21
click at [673, 560] on span "BEIDZAT ATZĪMĒT 12b3" at bounding box center [989, 566] width 753 height 21
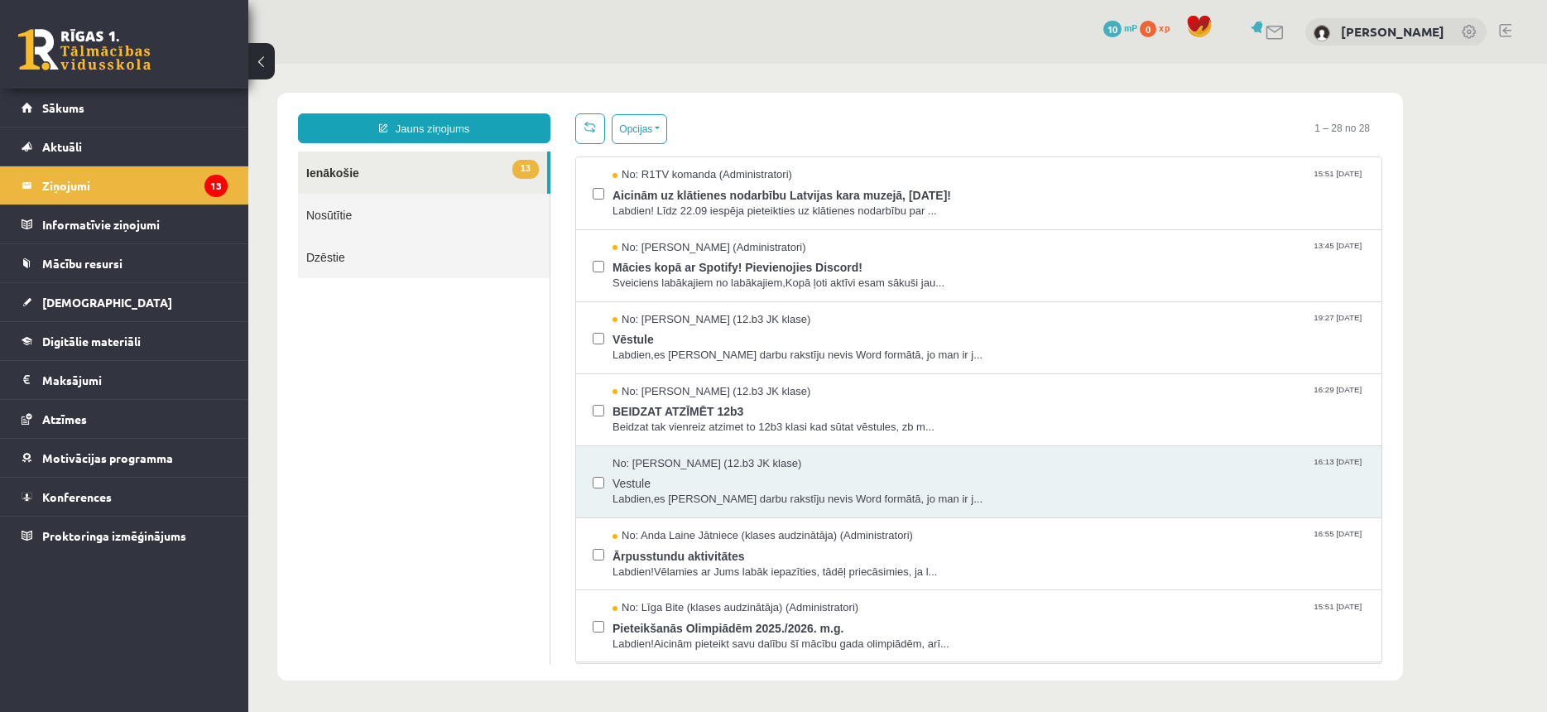
scroll to position [954, 0]
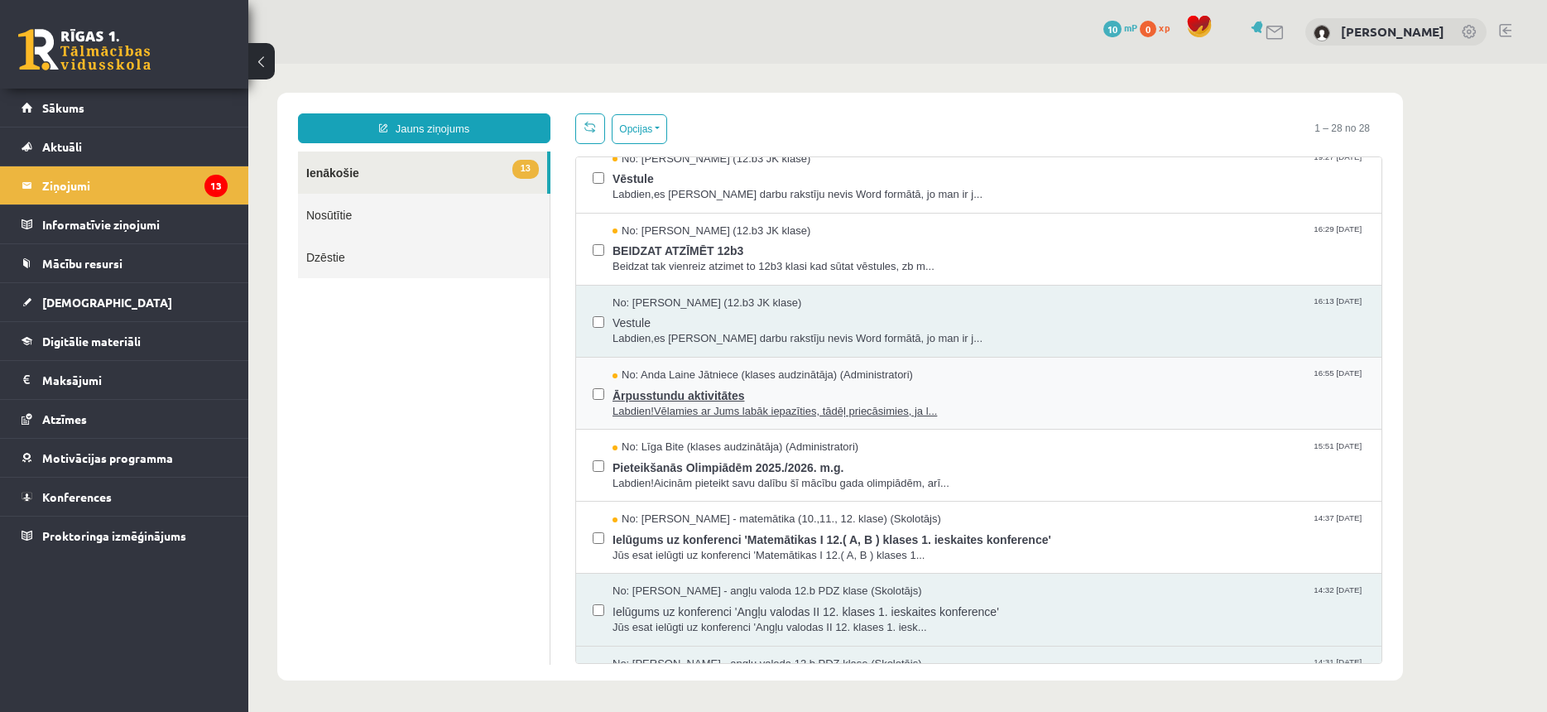
click at [688, 378] on span "No: Anda Laine Jātniece (klases audzinātāja) (Administratori)" at bounding box center [763, 376] width 301 height 16
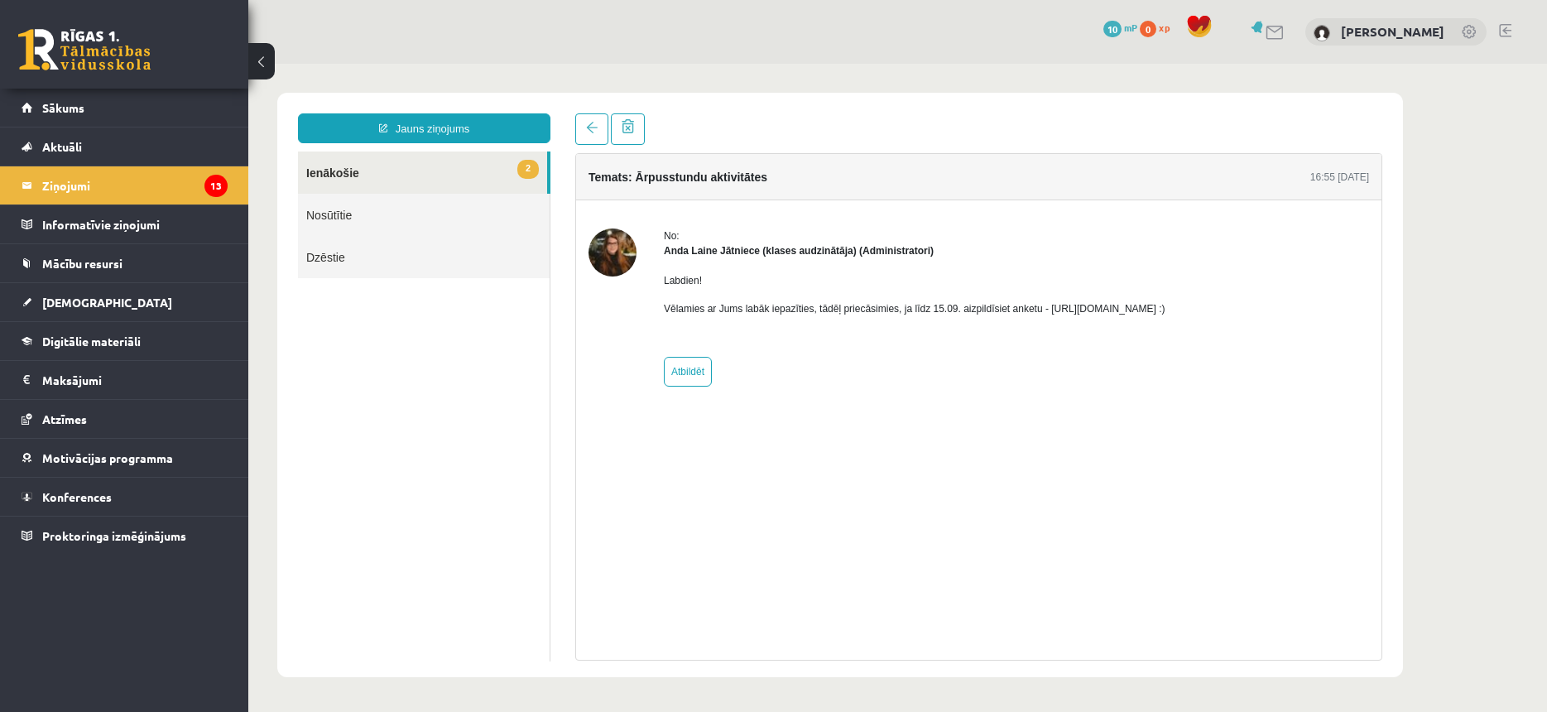
scroll to position [0, 0]
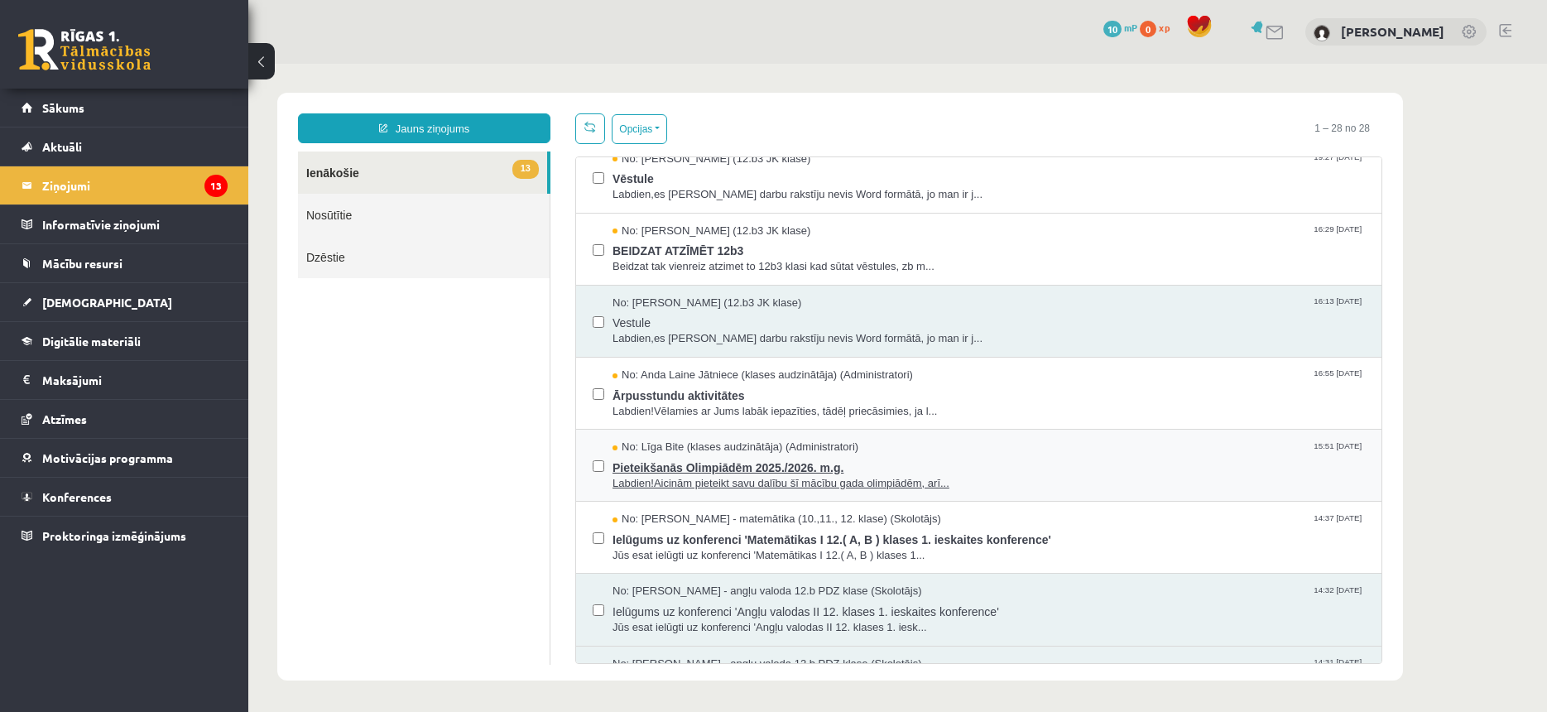
click at [661, 476] on span "Labdien!Aicinām pieteikt savu dalību šī mācību gada olimpiādēm, arī..." at bounding box center [989, 484] width 753 height 16
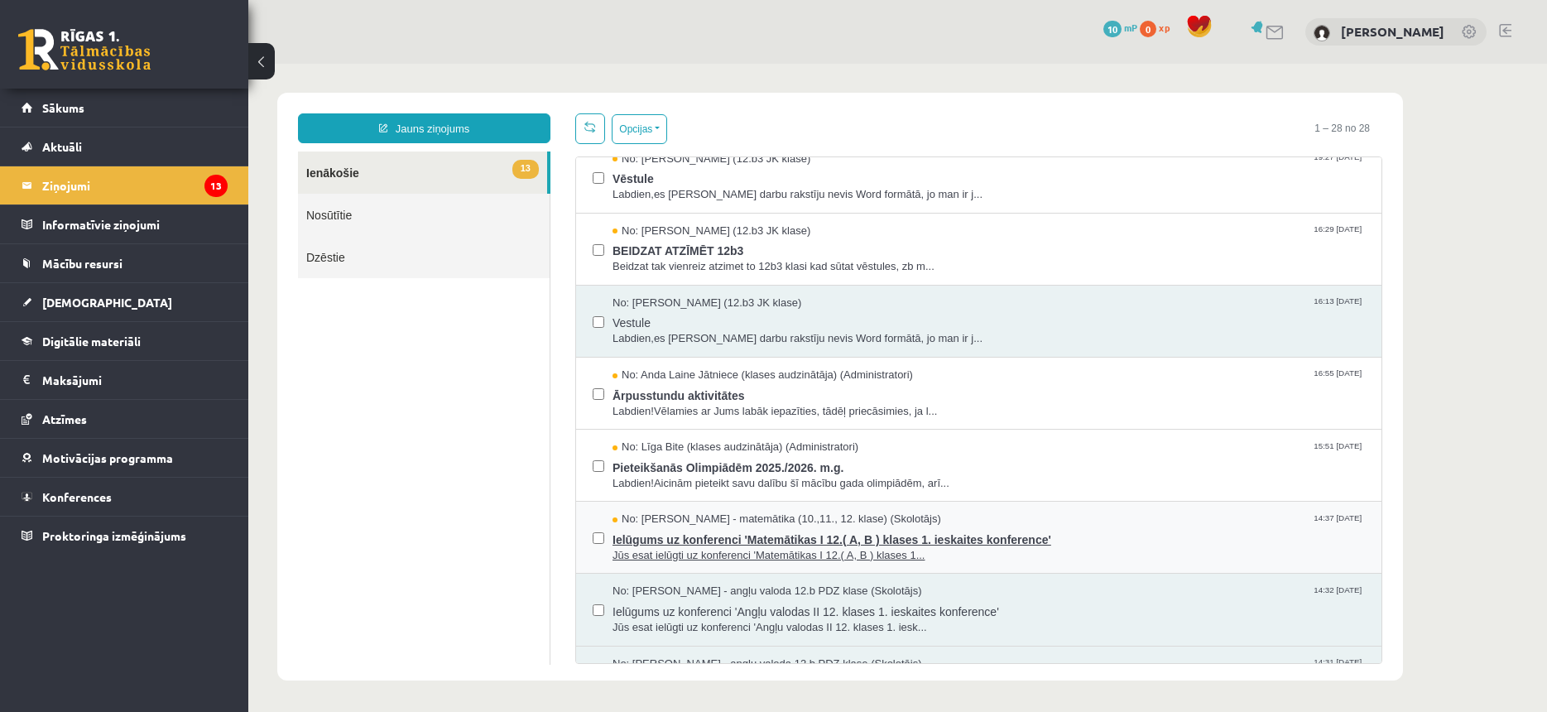
click at [677, 527] on span "Ielūgums uz konferenci 'Matemātikas I 12.( A, B ) klases 1. ieskaites konferenc…" at bounding box center [989, 537] width 753 height 21
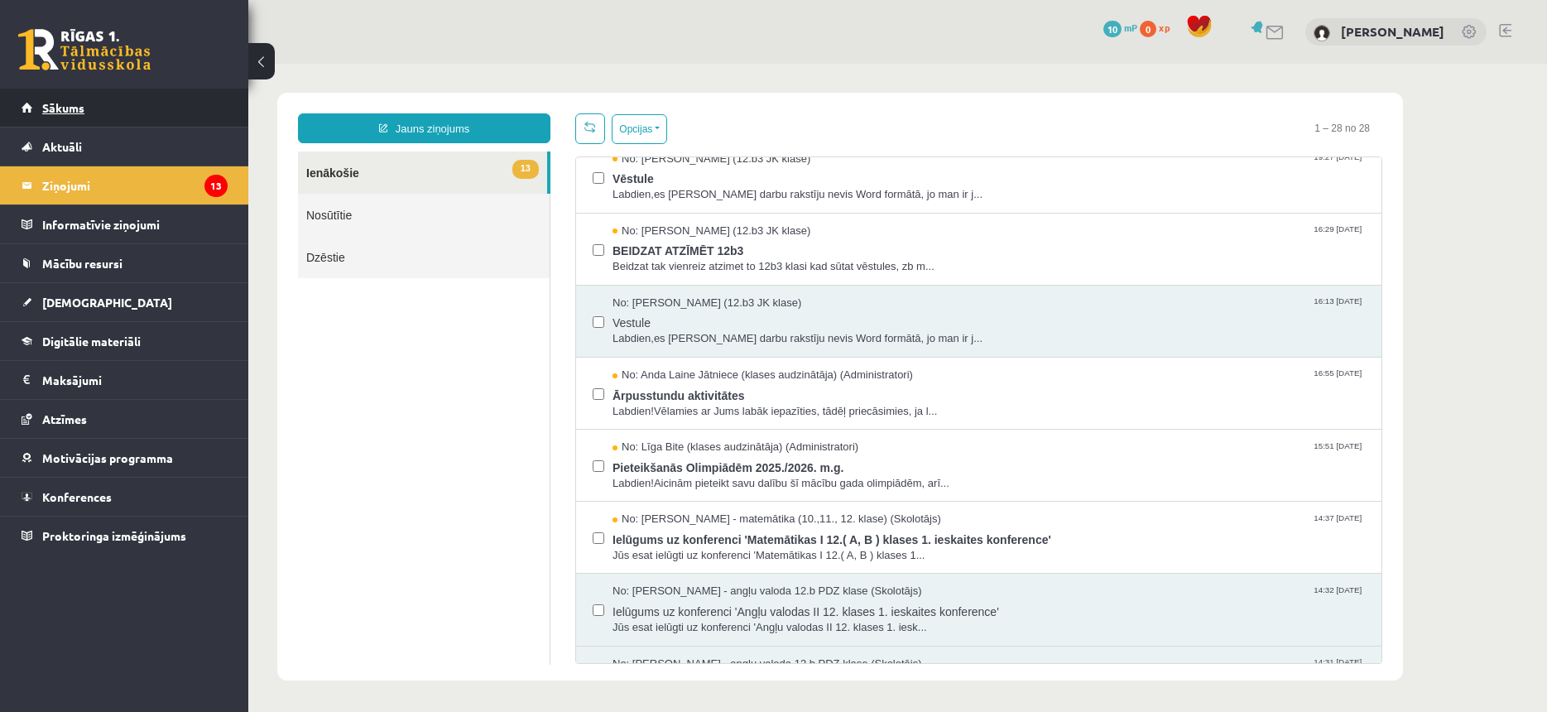
click at [160, 117] on link "Sākums" at bounding box center [125, 108] width 206 height 38
